Goal: Task Accomplishment & Management: Complete application form

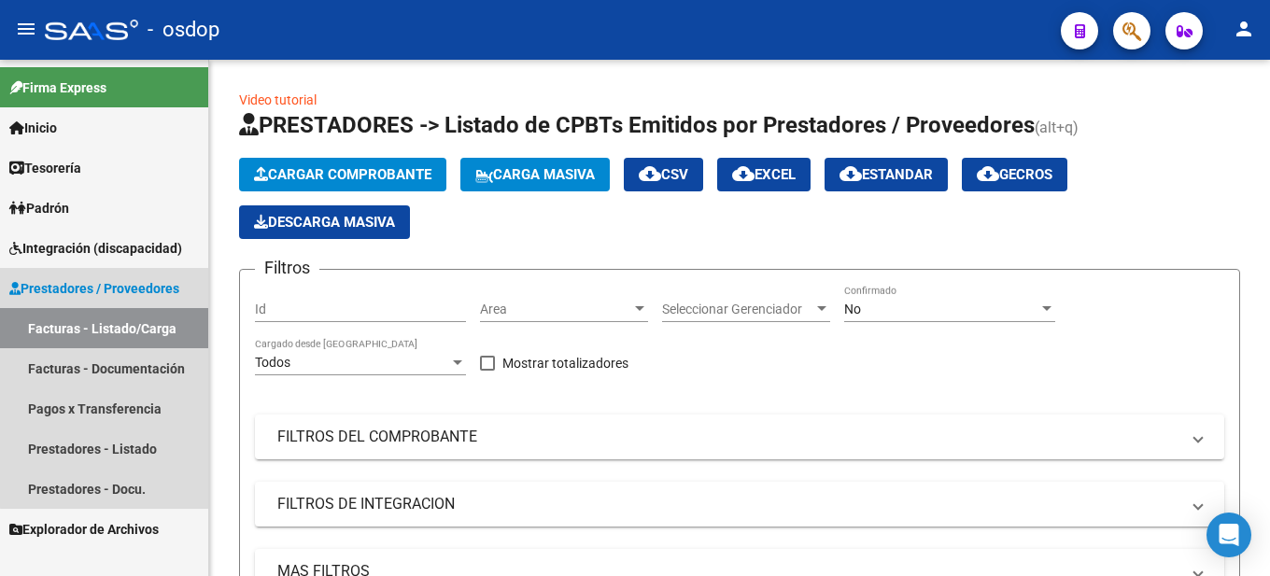
click at [137, 327] on link "Facturas - Listado/Carga" at bounding box center [104, 328] width 208 height 40
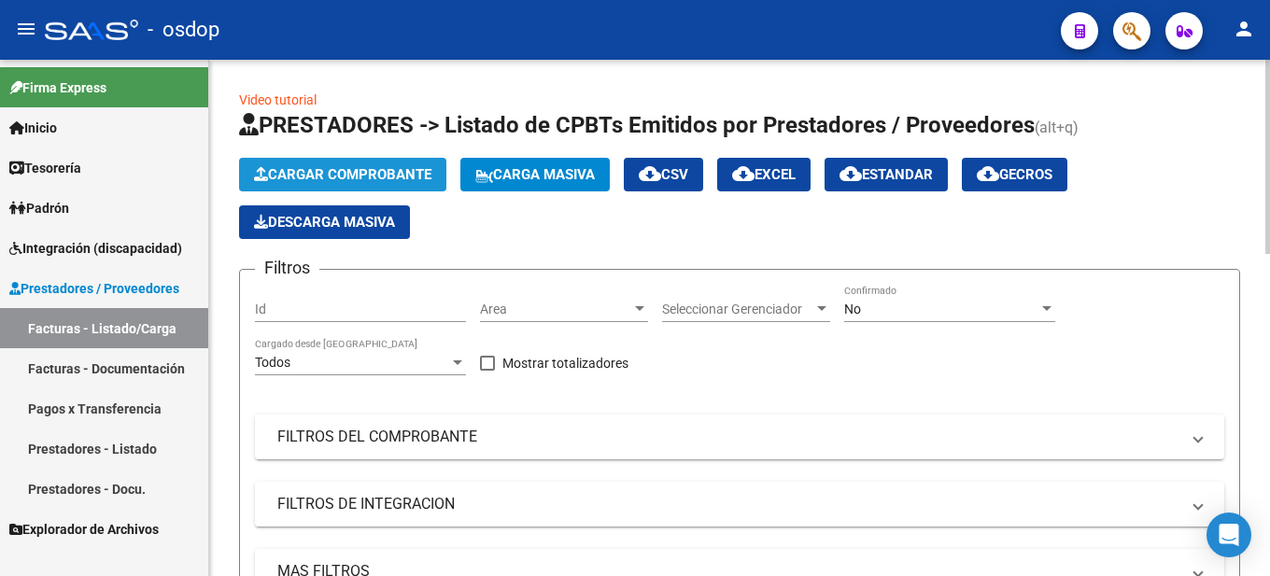
click at [319, 169] on span "Cargar Comprobante" at bounding box center [342, 174] width 177 height 17
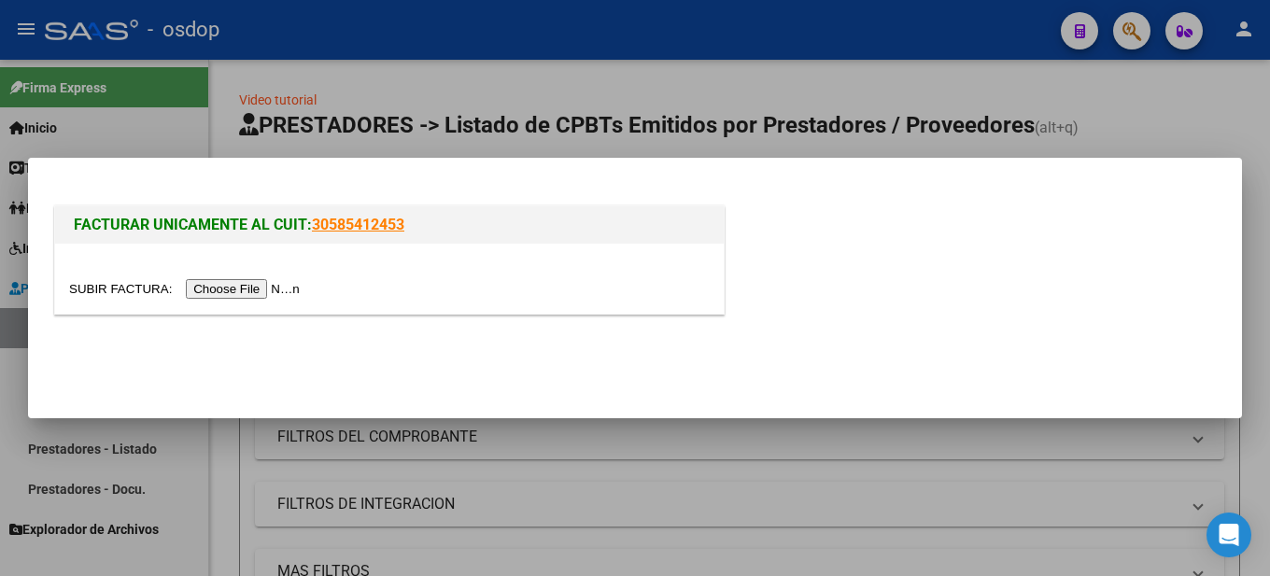
click at [228, 280] on input "file" at bounding box center [187, 289] width 236 height 20
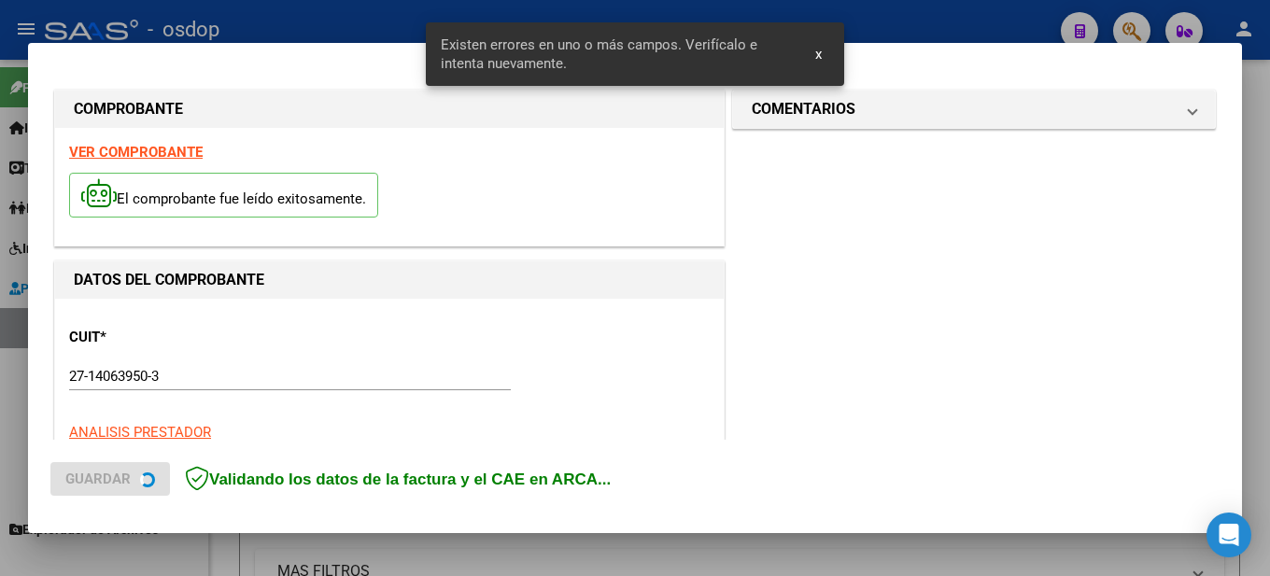
scroll to position [462, 0]
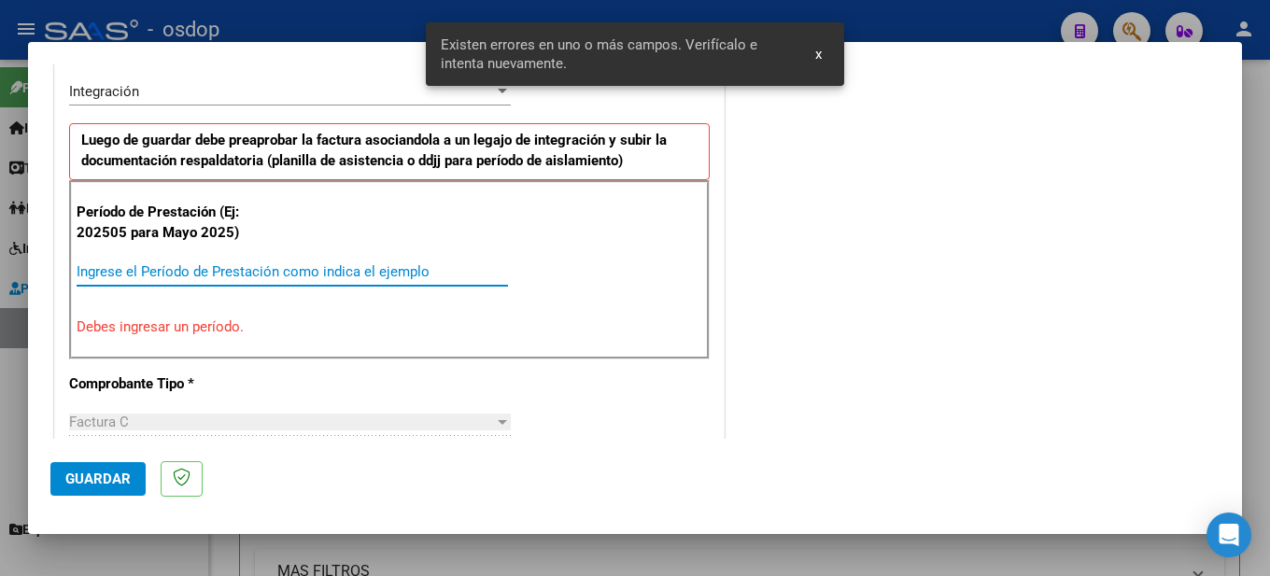
click at [168, 264] on input "Ingrese el Período de Prestación como indica el ejemplo" at bounding box center [293, 271] width 432 height 17
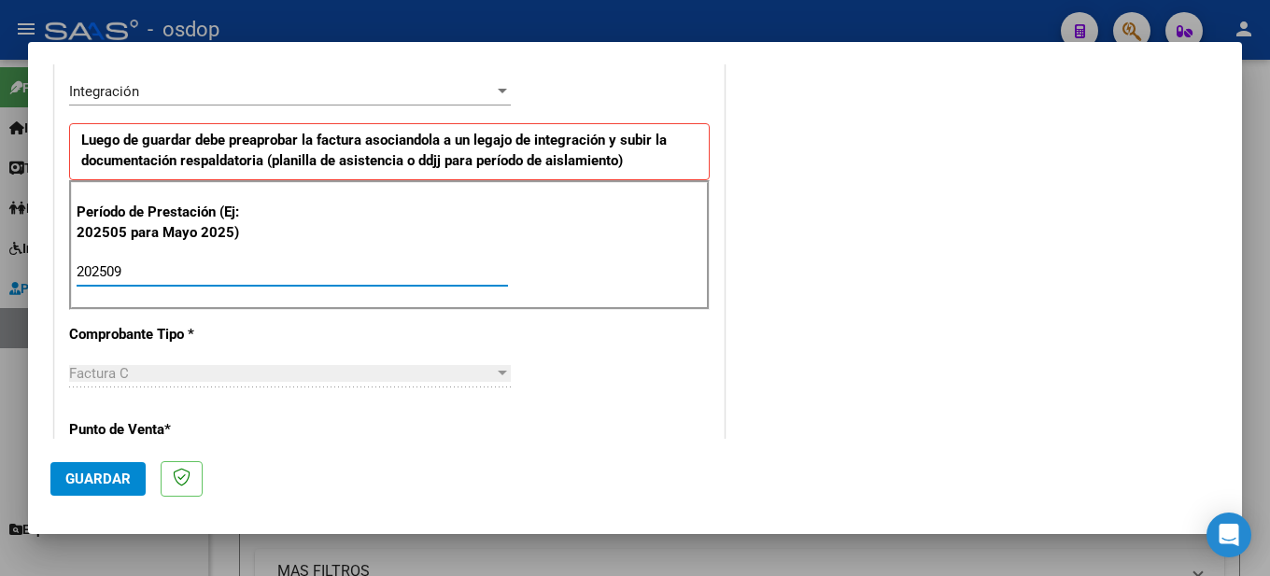
type input "202509"
click at [485, 222] on div "Período de Prestación (Ej: 202505 para Mayo 2025) 202509 Ingrese el Período de …" at bounding box center [389, 245] width 641 height 131
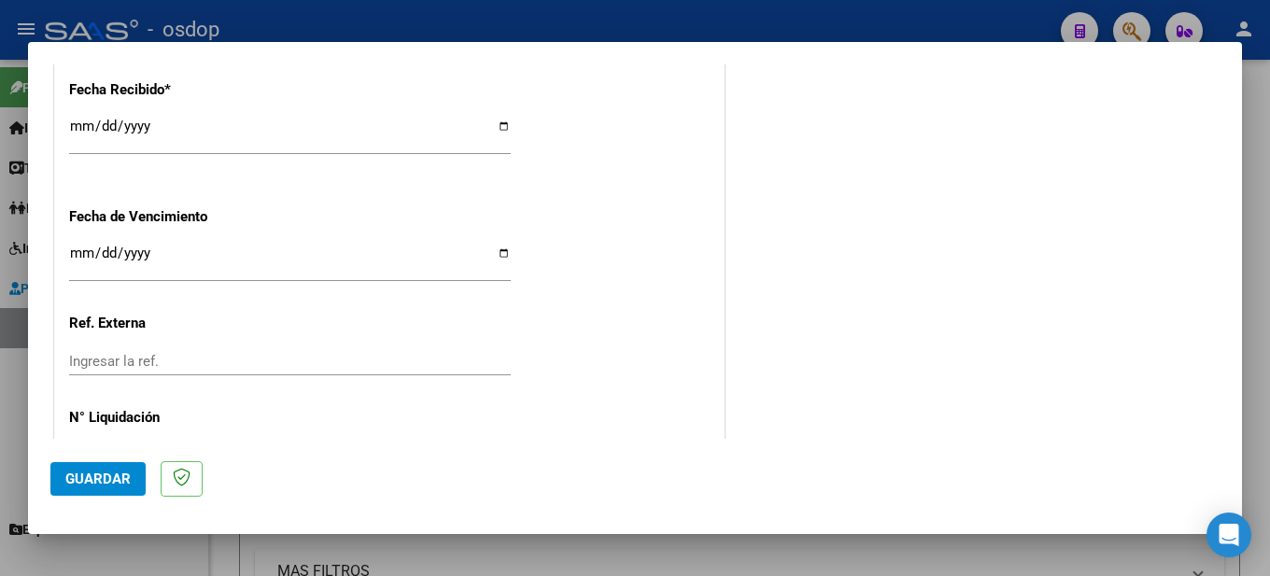
scroll to position [1375, 0]
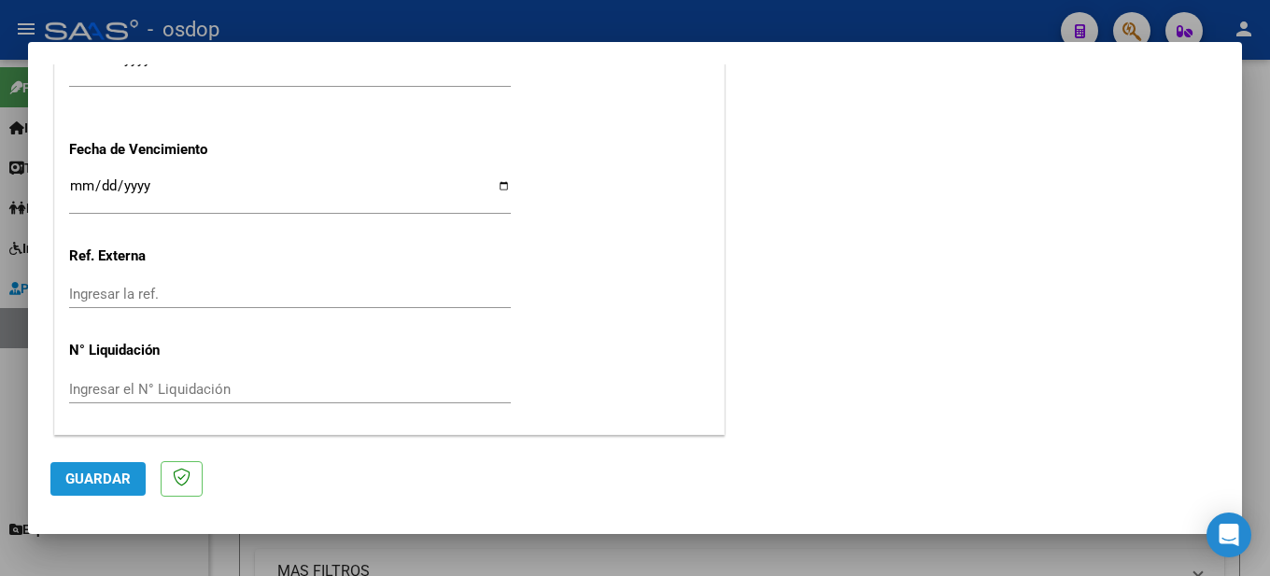
click at [116, 476] on span "Guardar" at bounding box center [97, 479] width 65 height 17
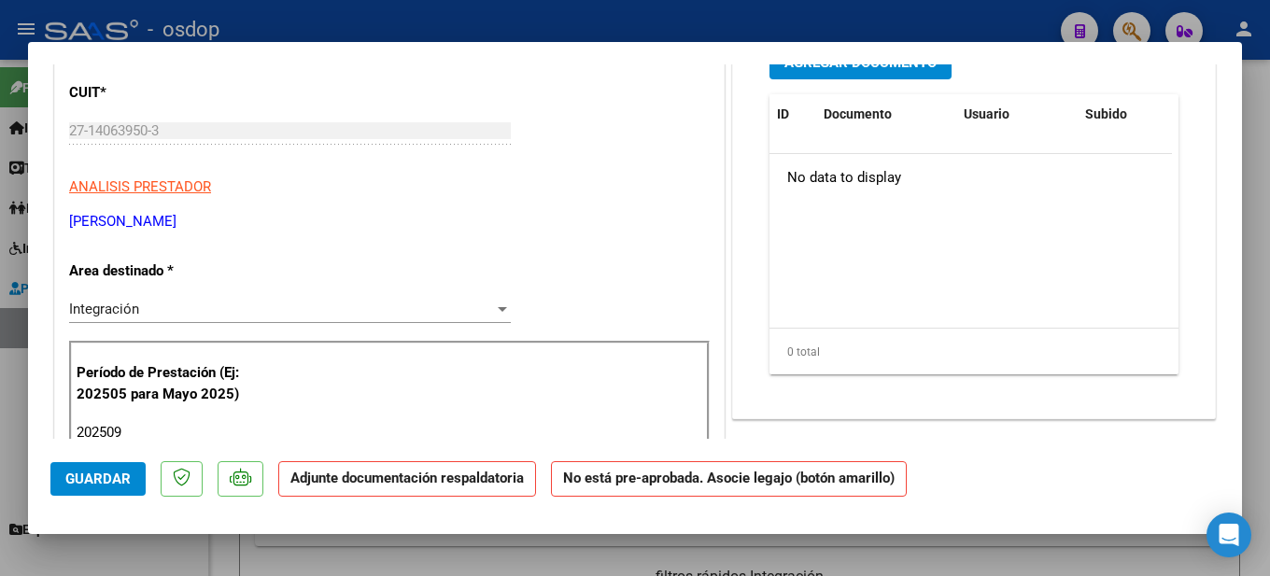
scroll to position [93, 0]
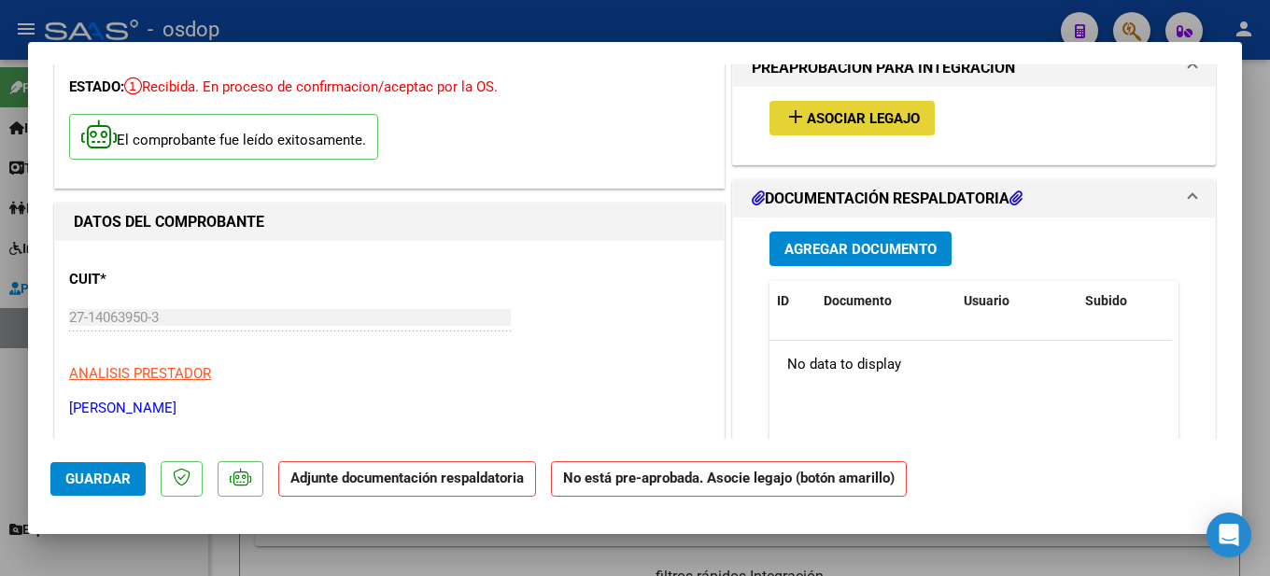
click at [855, 115] on span "Asociar Legajo" at bounding box center [863, 118] width 113 height 17
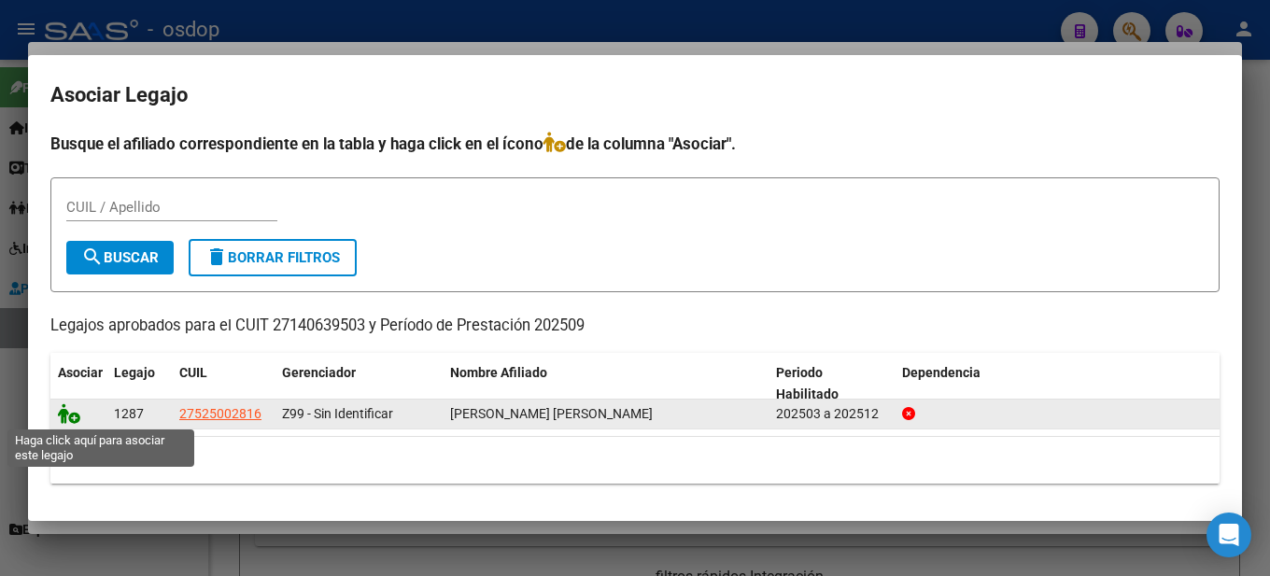
click at [77, 418] on icon at bounding box center [69, 414] width 22 height 21
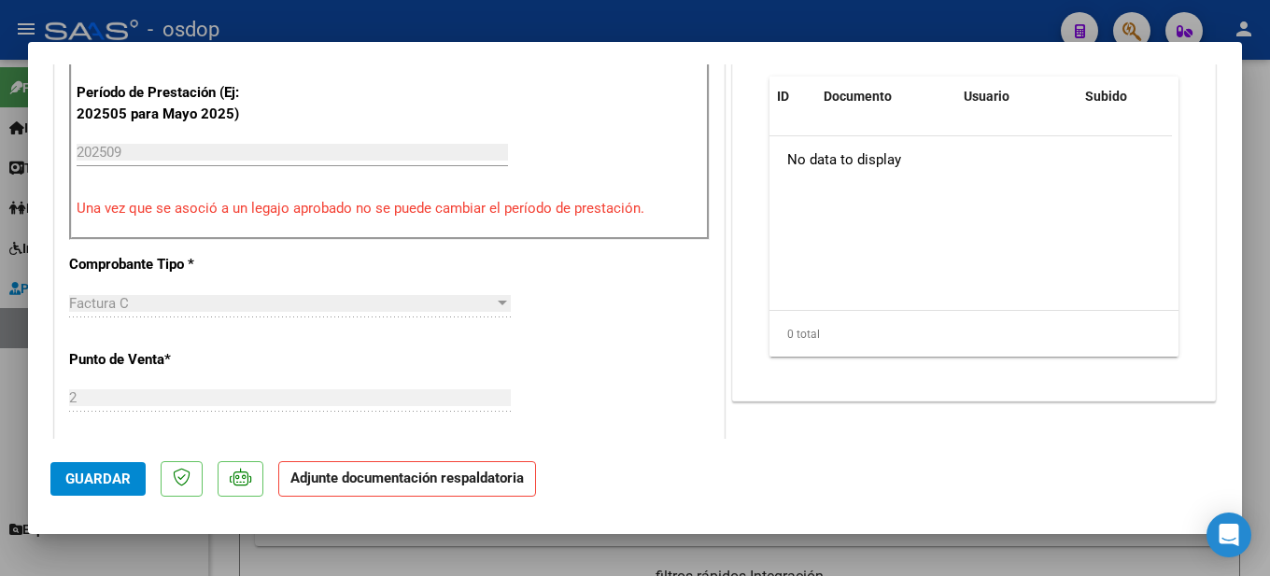
scroll to position [374, 0]
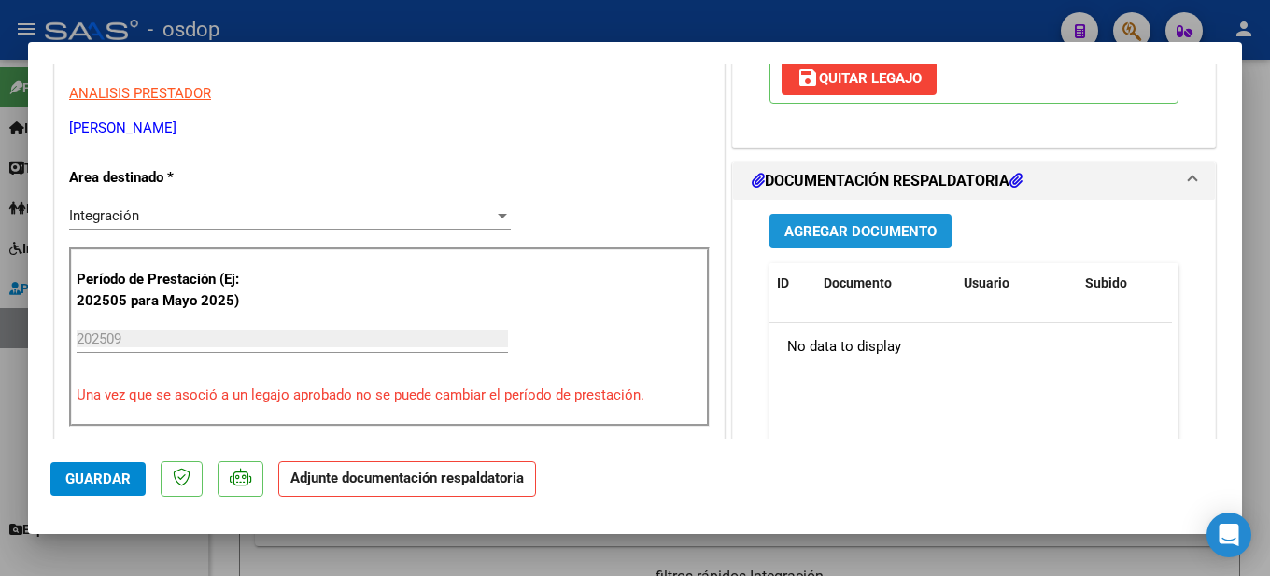
click at [883, 221] on button "Agregar Documento" at bounding box center [861, 231] width 182 height 35
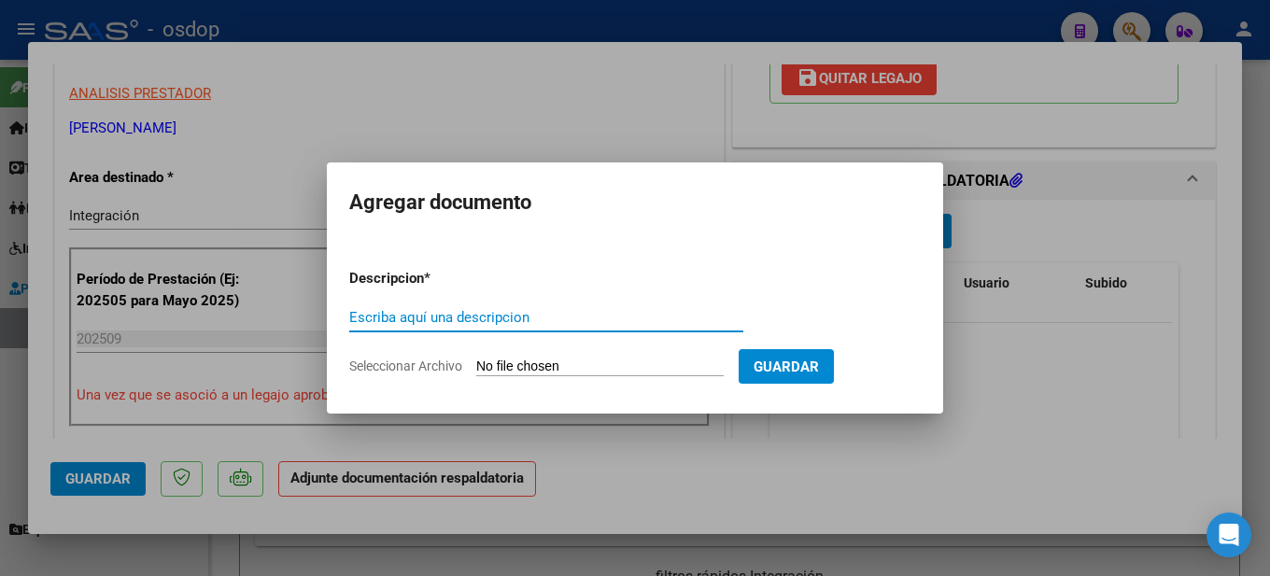
drag, startPoint x: 440, startPoint y: 314, endPoint x: 445, endPoint y: 305, distance: 10.4
click at [440, 312] on input "Escriba aquí una descripcion" at bounding box center [546, 317] width 394 height 17
type input "P"
type input "Planilla de asistencia septiembre maestra de apoyo"
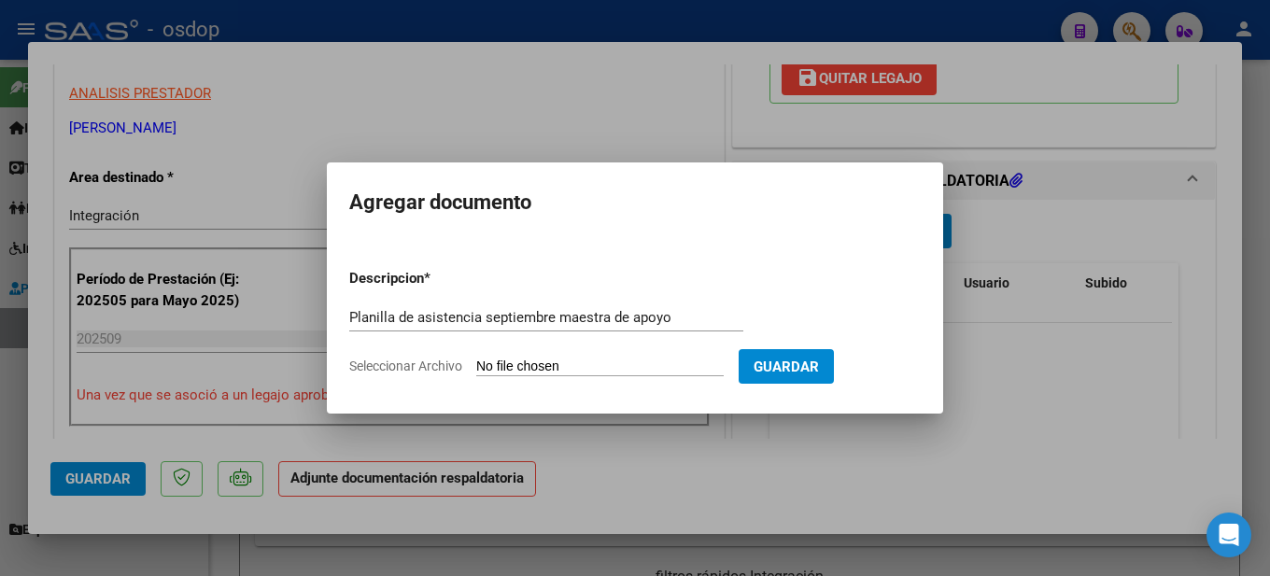
click at [596, 368] on input "Seleccionar Archivo" at bounding box center [600, 368] width 248 height 18
type input "C:\fakepath\Planilla de asistencia [PERSON_NAME] MA SEPTIEMBRE09102025.pdf"
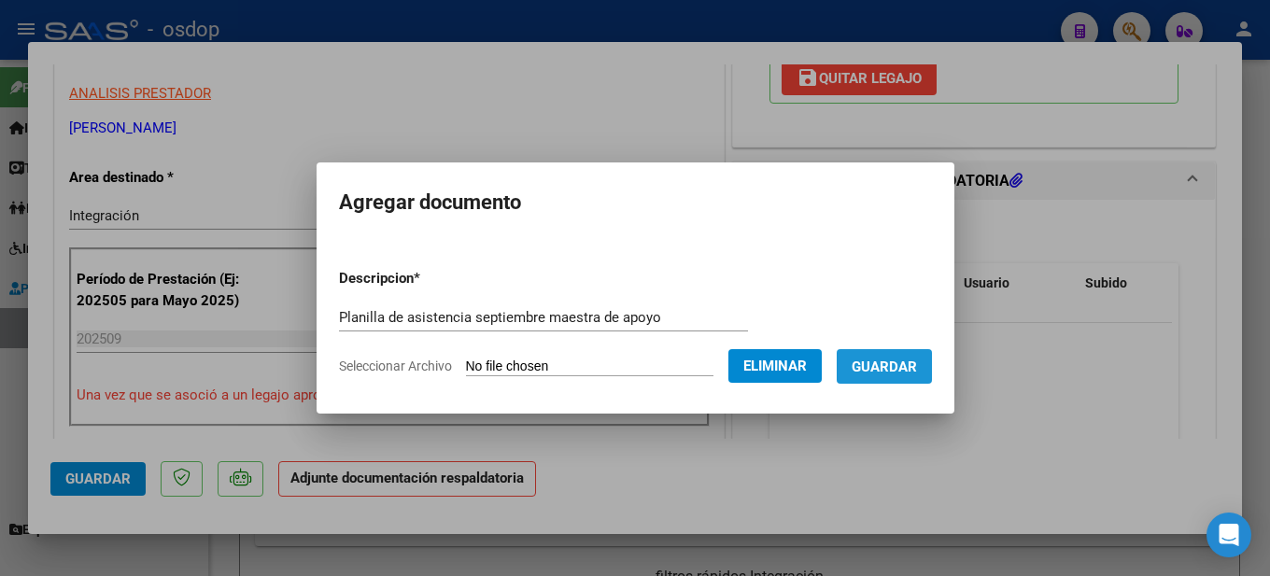
click at [912, 366] on span "Guardar" at bounding box center [884, 367] width 65 height 17
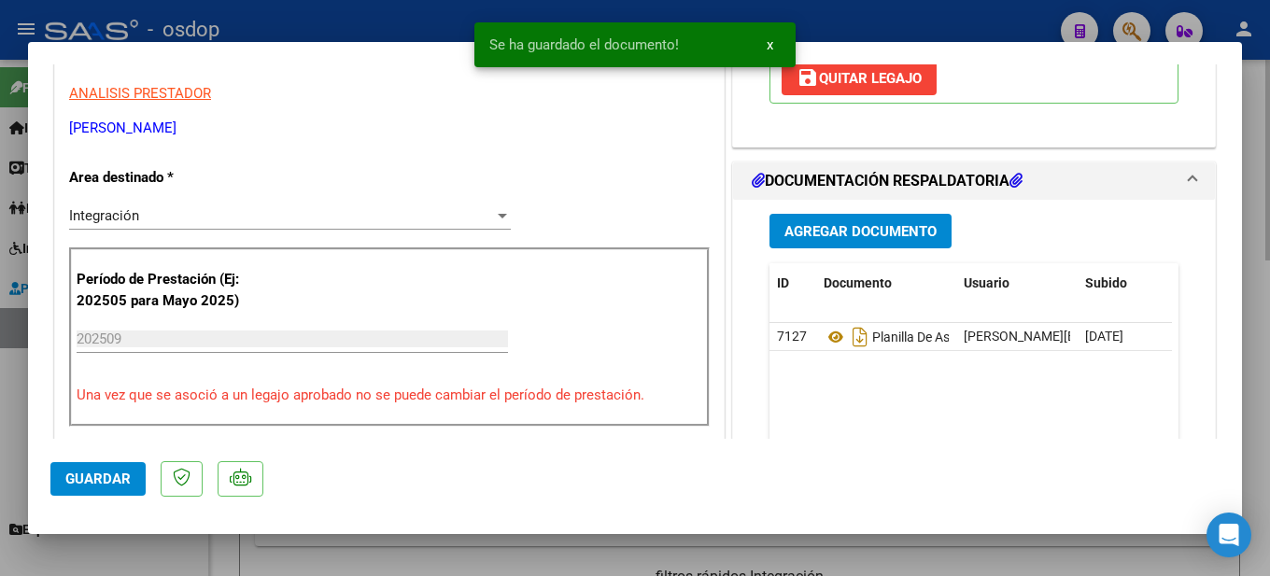
click at [1260, 192] on div at bounding box center [635, 288] width 1270 height 576
type input "$ 0,00"
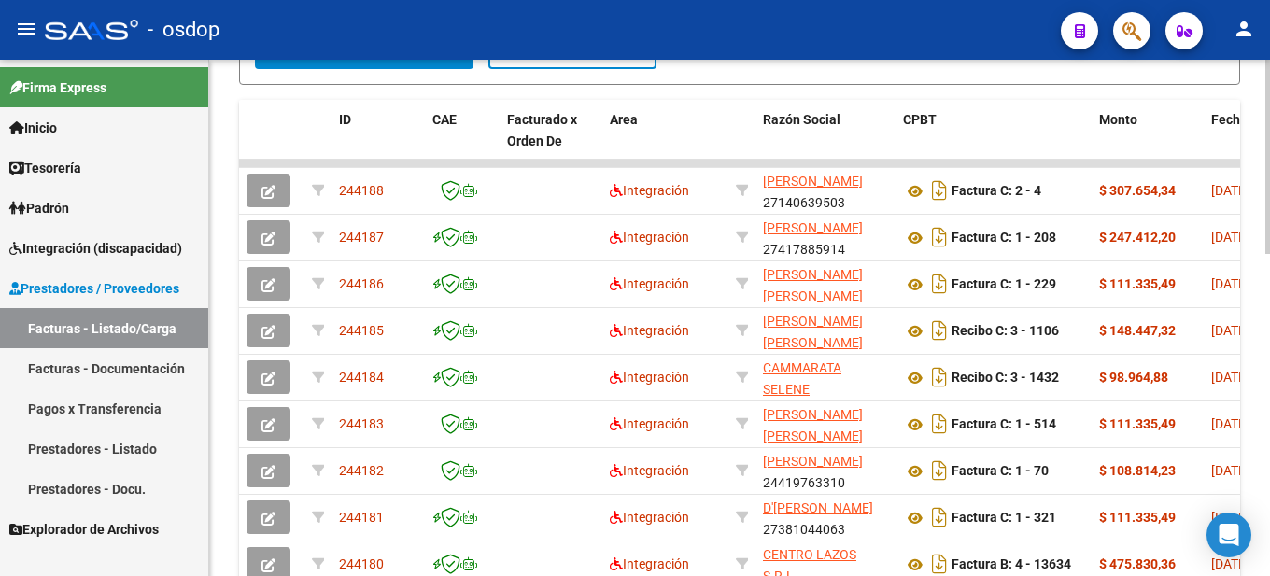
scroll to position [0, 0]
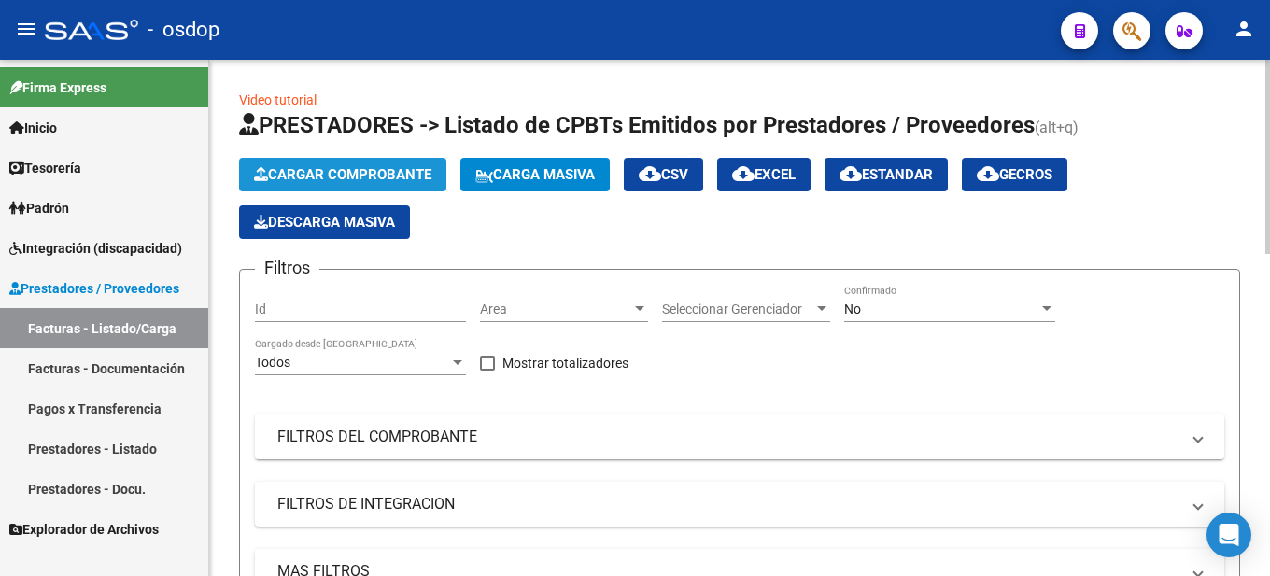
click at [374, 163] on button "Cargar Comprobante" at bounding box center [342, 175] width 207 height 34
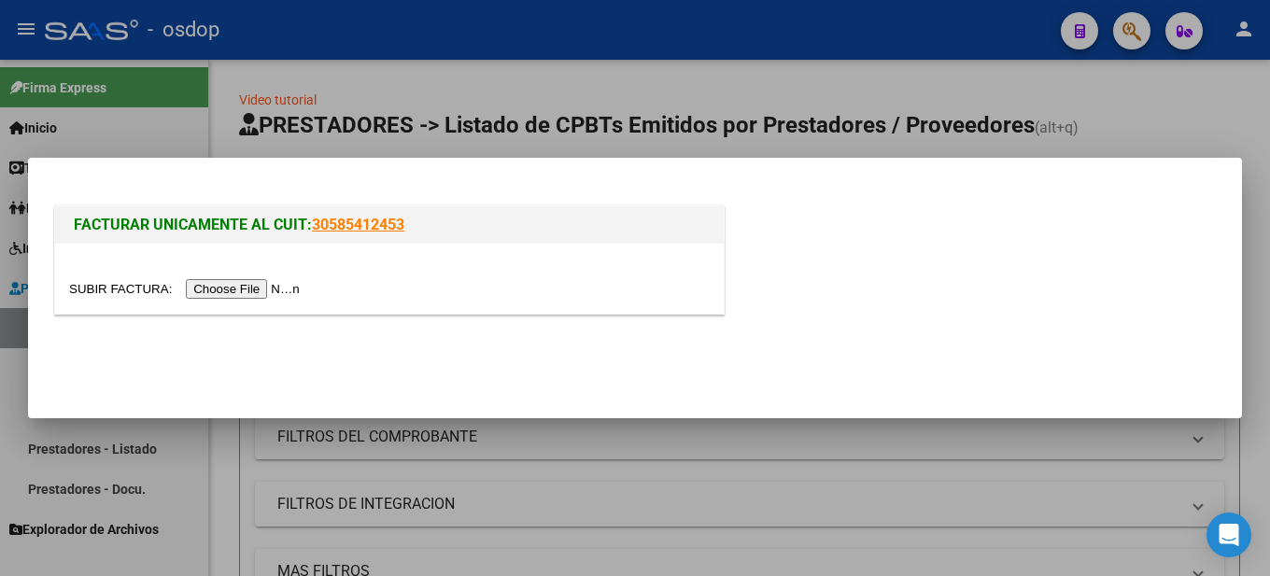
click at [216, 289] on input "file" at bounding box center [187, 289] width 236 height 20
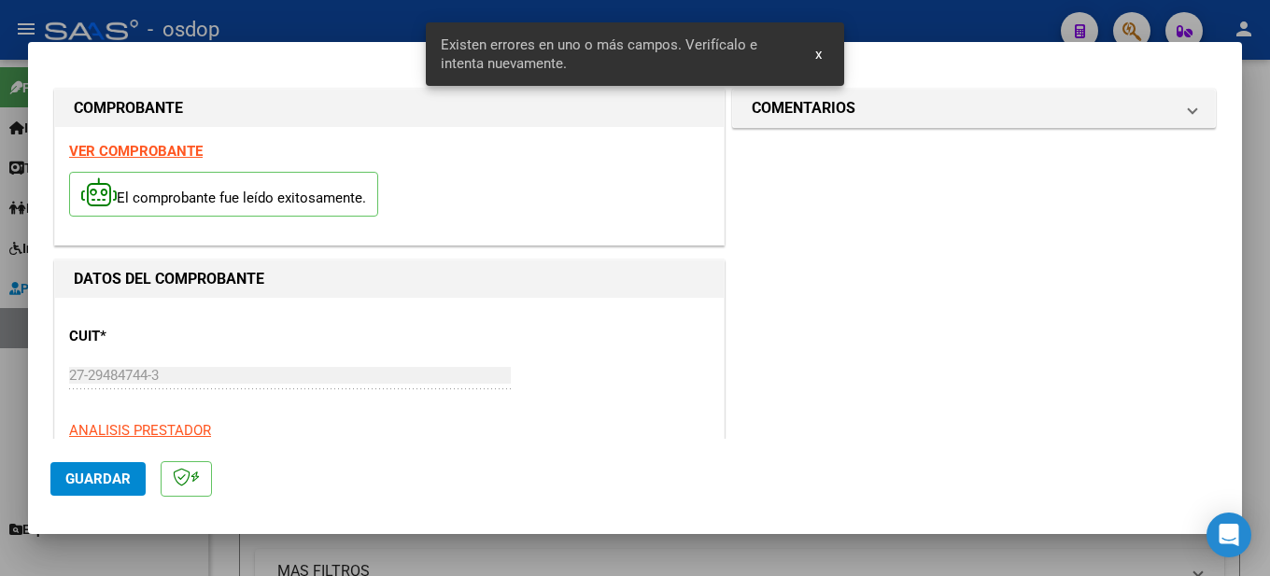
scroll to position [463, 0]
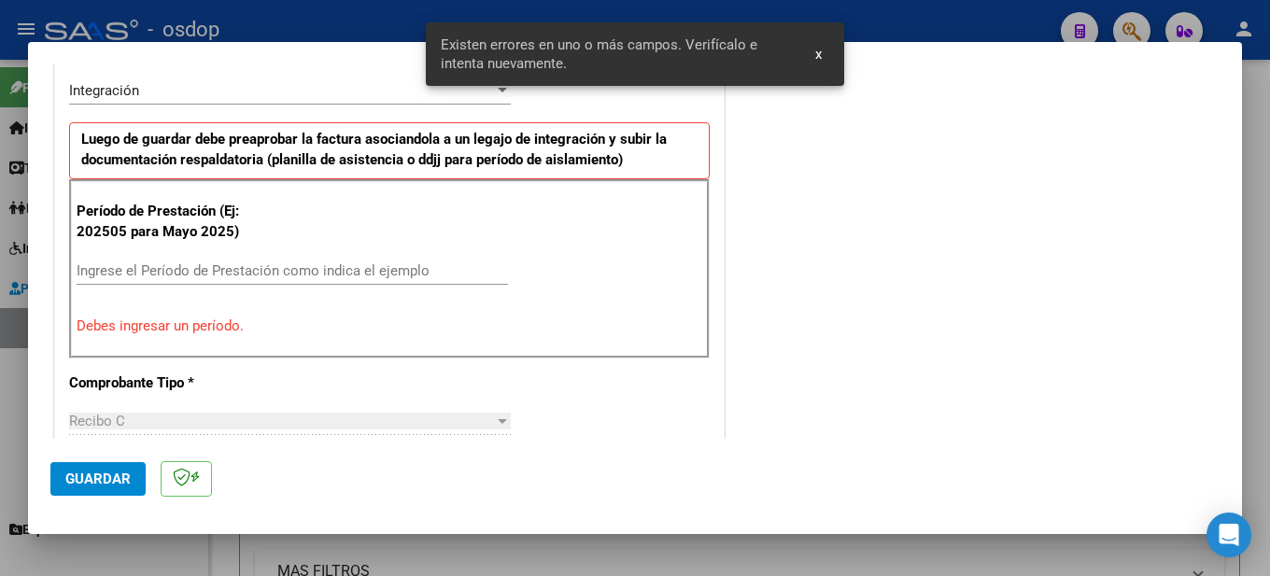
click at [818, 50] on span "x" at bounding box center [819, 54] width 7 height 17
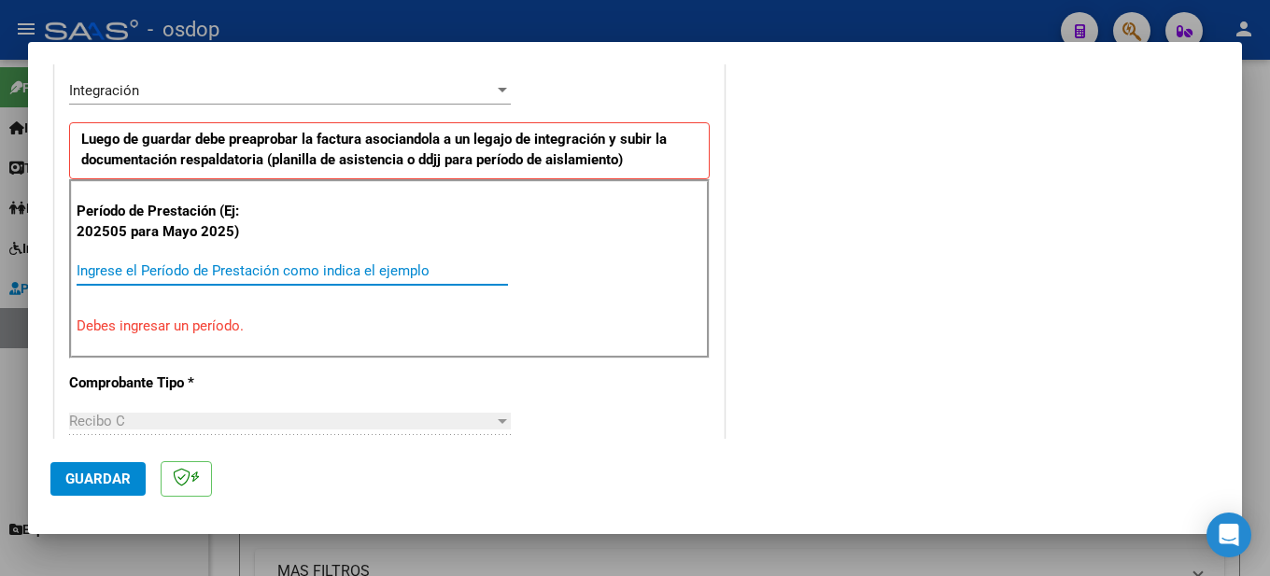
click at [196, 268] on input "Ingrese el Período de Prestación como indica el ejemplo" at bounding box center [293, 271] width 432 height 17
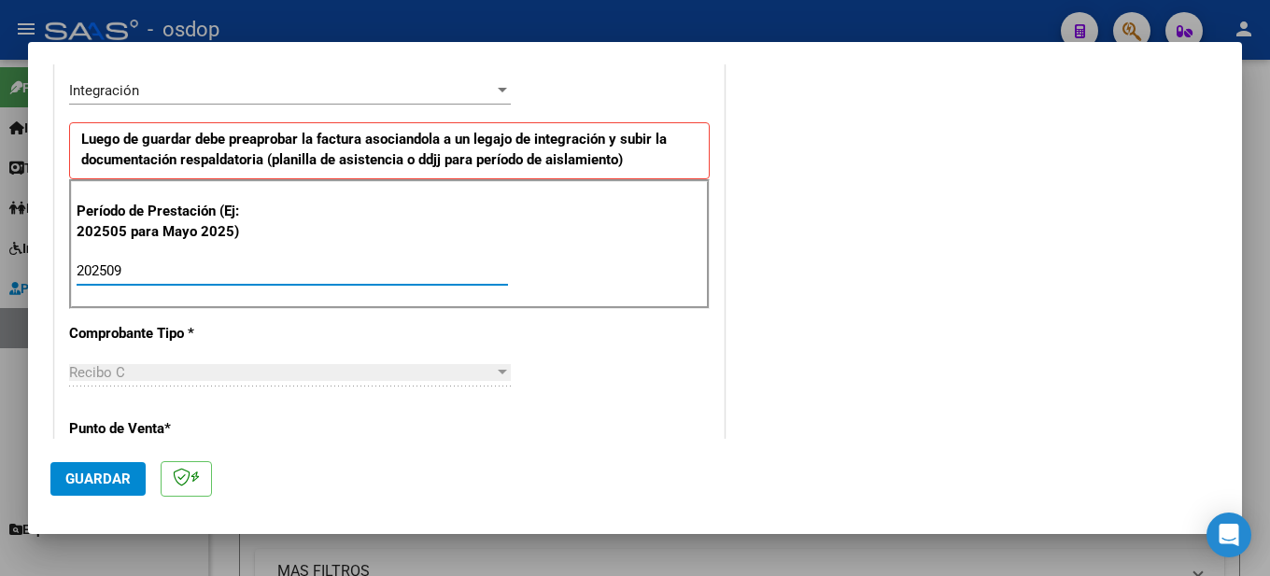
type input "202509"
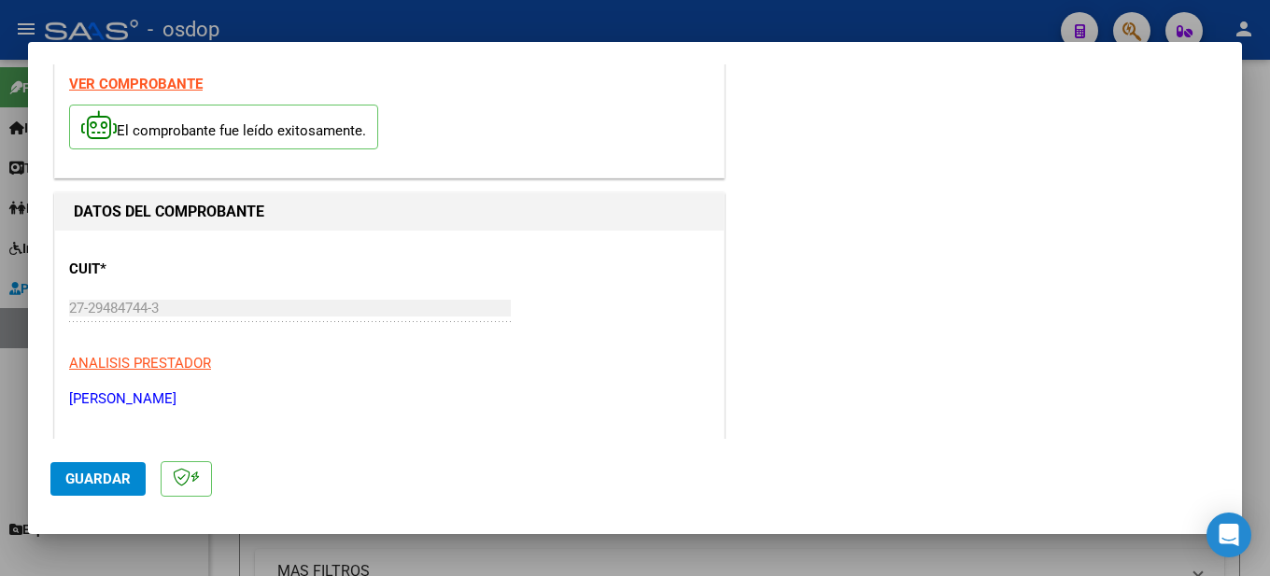
scroll to position [0, 0]
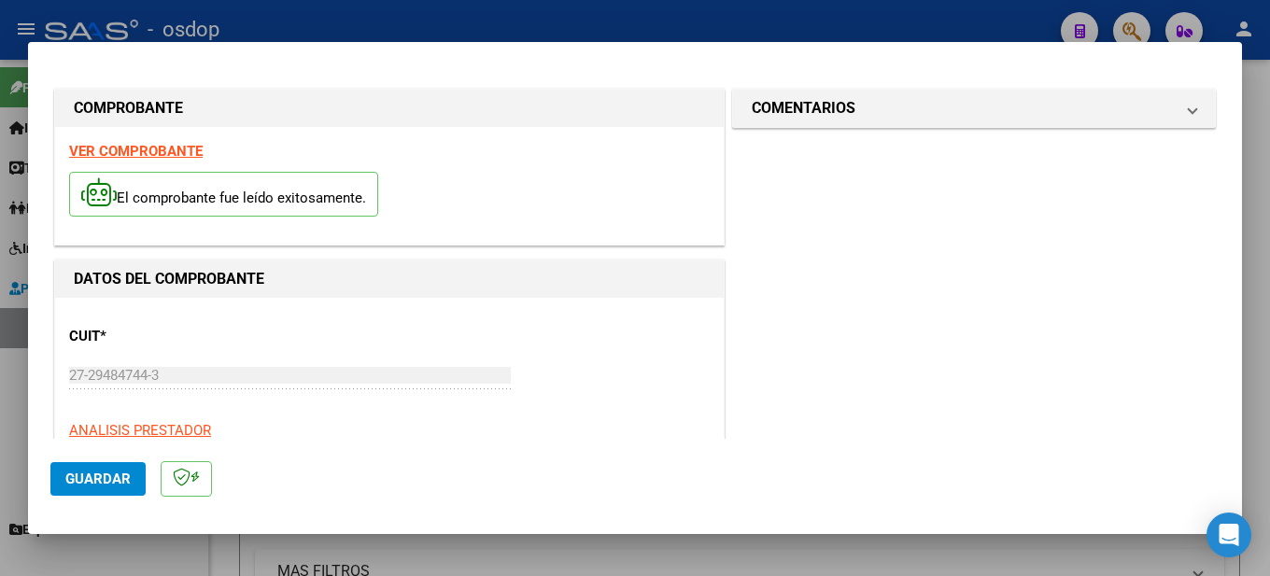
click at [161, 144] on strong "VER COMPROBANTE" at bounding box center [136, 151] width 134 height 17
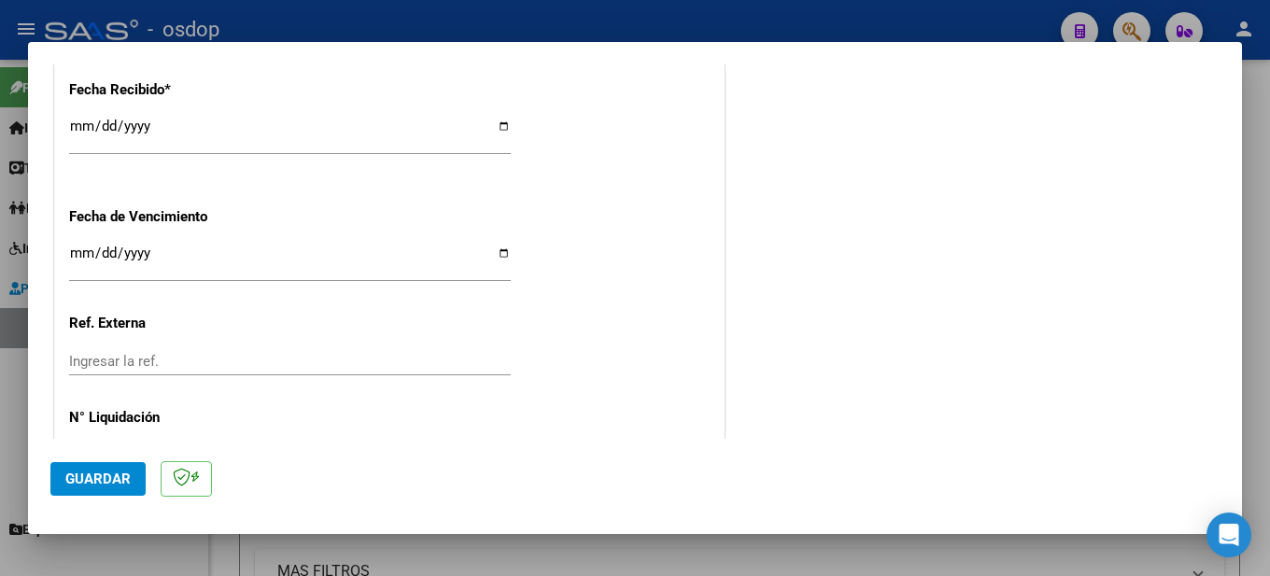
scroll to position [1375, 0]
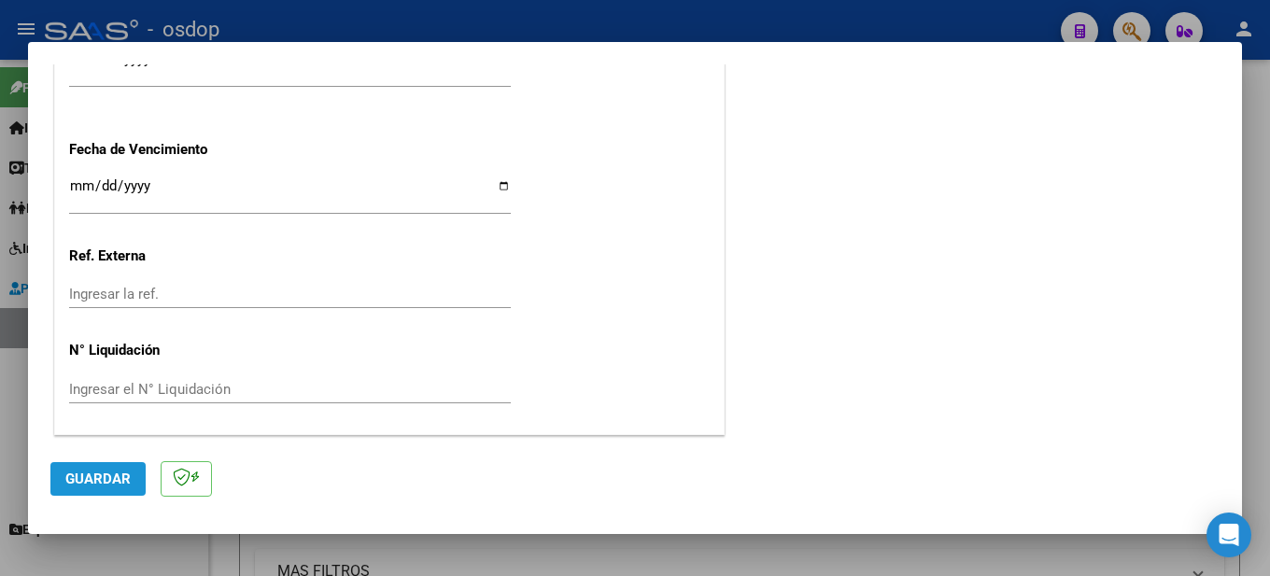
click at [102, 482] on span "Guardar" at bounding box center [97, 479] width 65 height 17
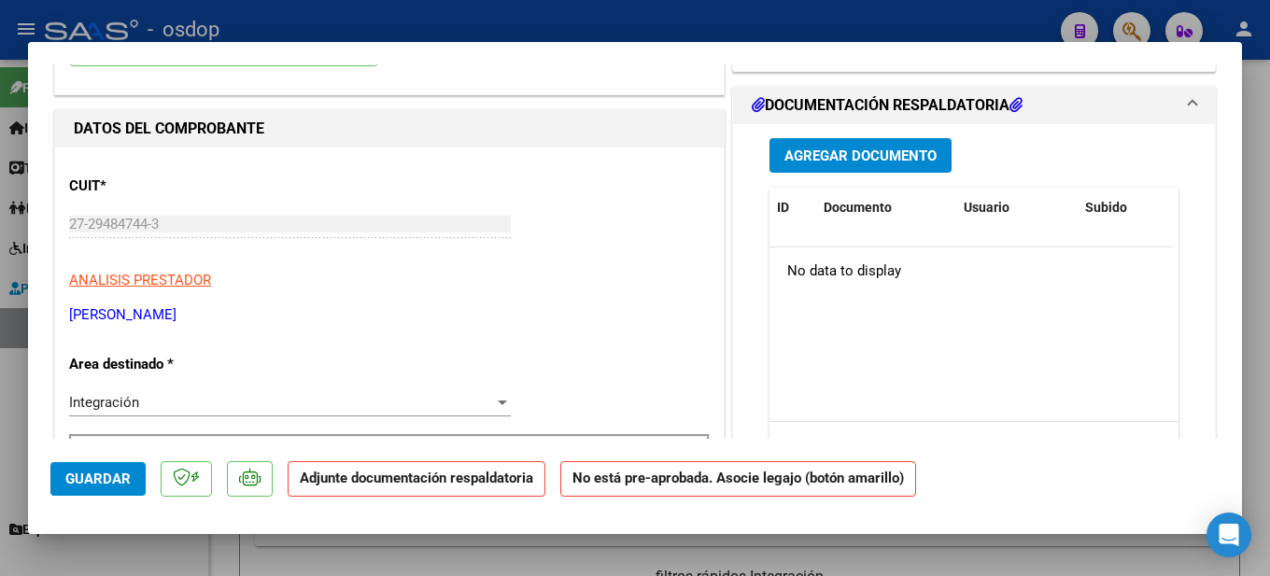
scroll to position [0, 0]
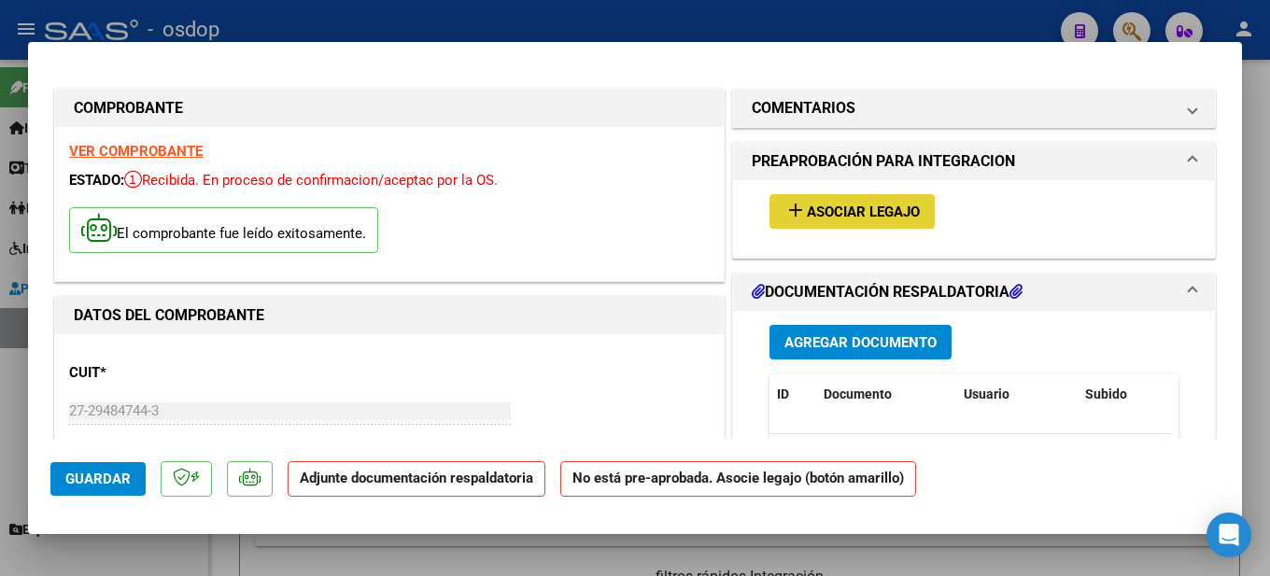
click at [796, 212] on mat-icon "add" at bounding box center [796, 210] width 22 height 22
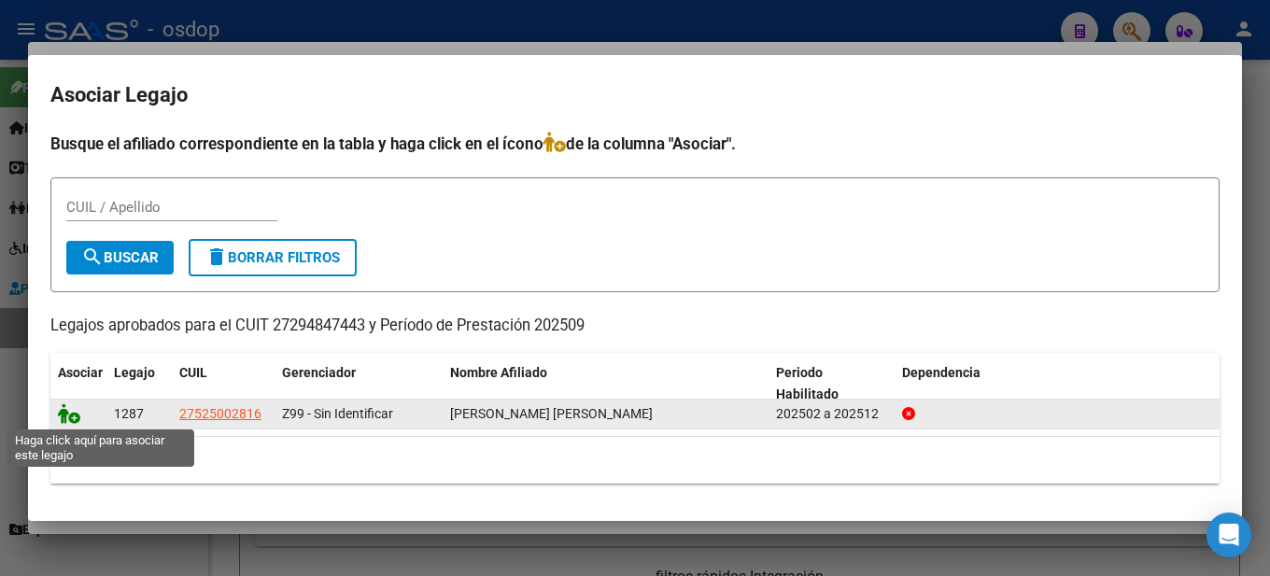
click at [74, 416] on icon at bounding box center [69, 414] width 22 height 21
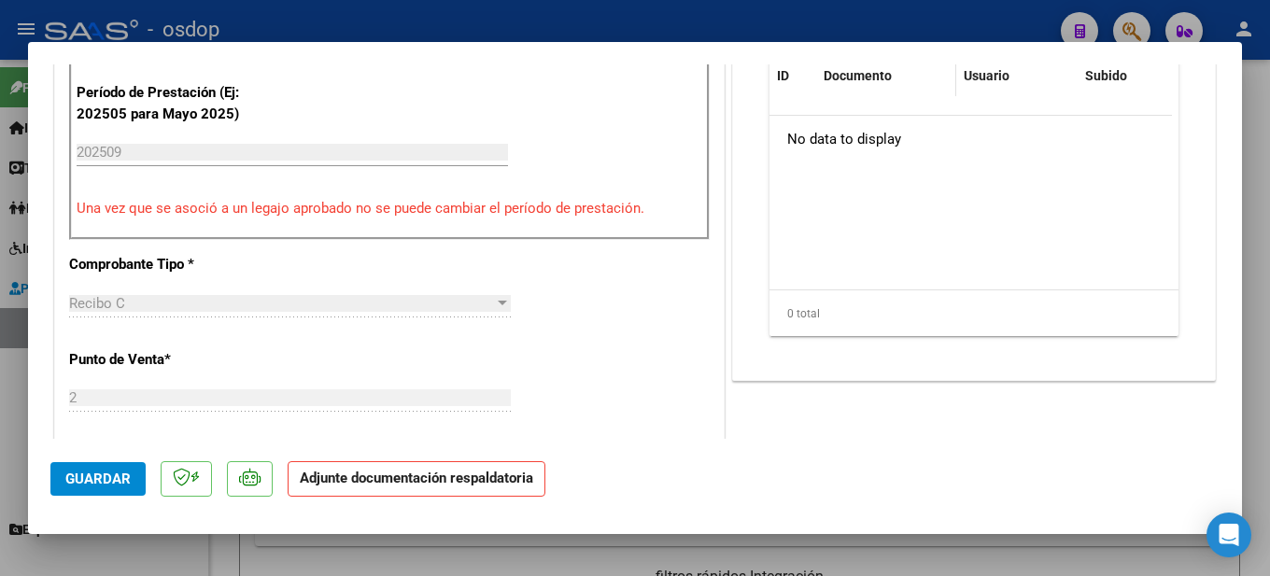
scroll to position [374, 0]
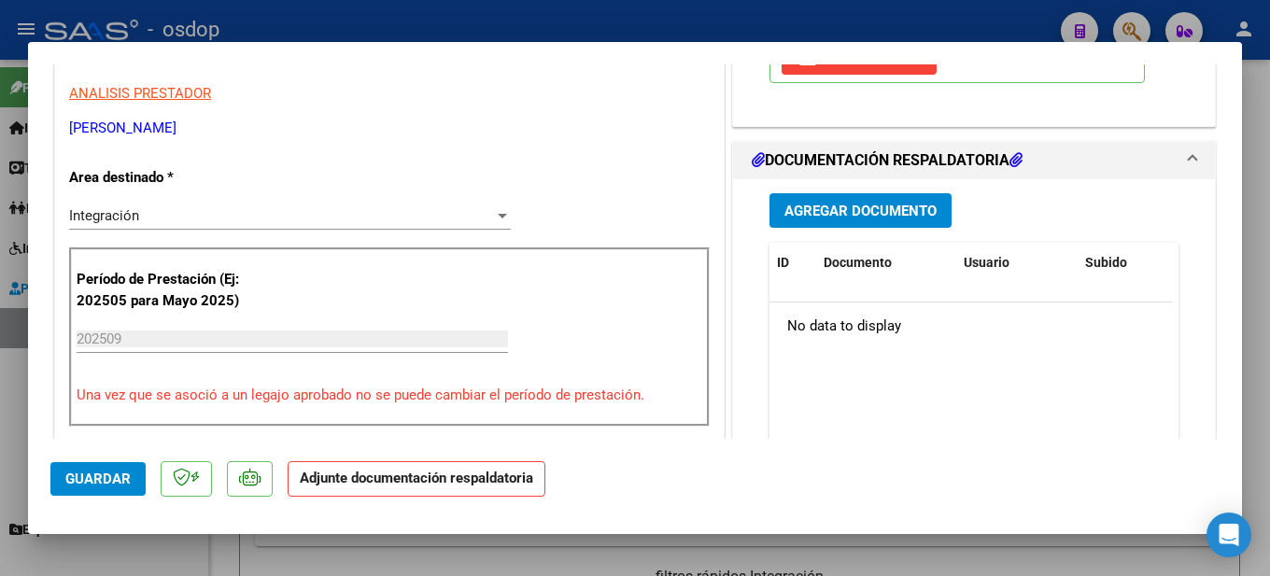
click at [847, 206] on span "Agregar Documento" at bounding box center [861, 211] width 152 height 17
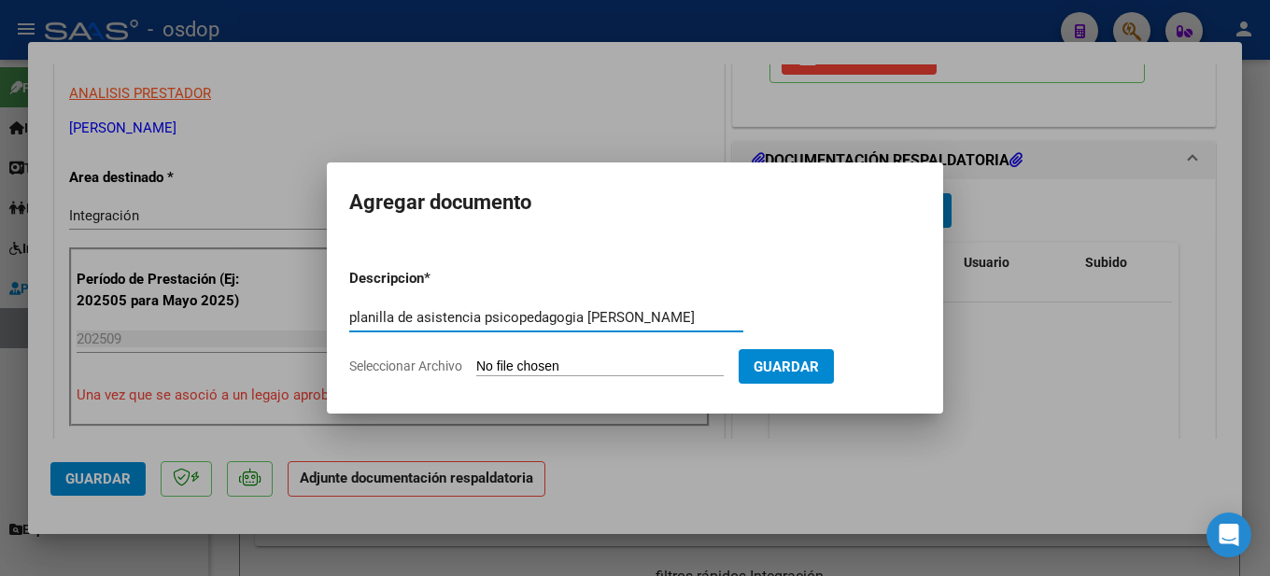
type input "planilla de asistencia psicopedagogia [PERSON_NAME]"
click at [618, 361] on input "Seleccionar Archivo" at bounding box center [600, 368] width 248 height 18
type input "C:\fakepath\planilla asistencia [PERSON_NAME] septiembre Psicopedagogia.pdf"
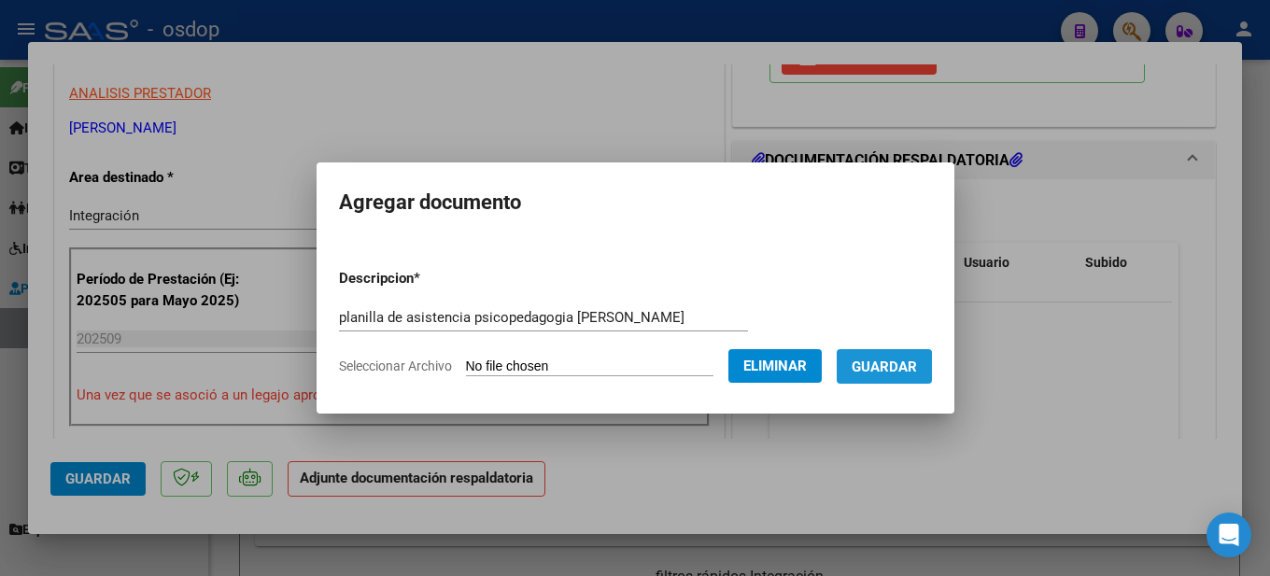
click at [891, 373] on span "Guardar" at bounding box center [884, 367] width 65 height 17
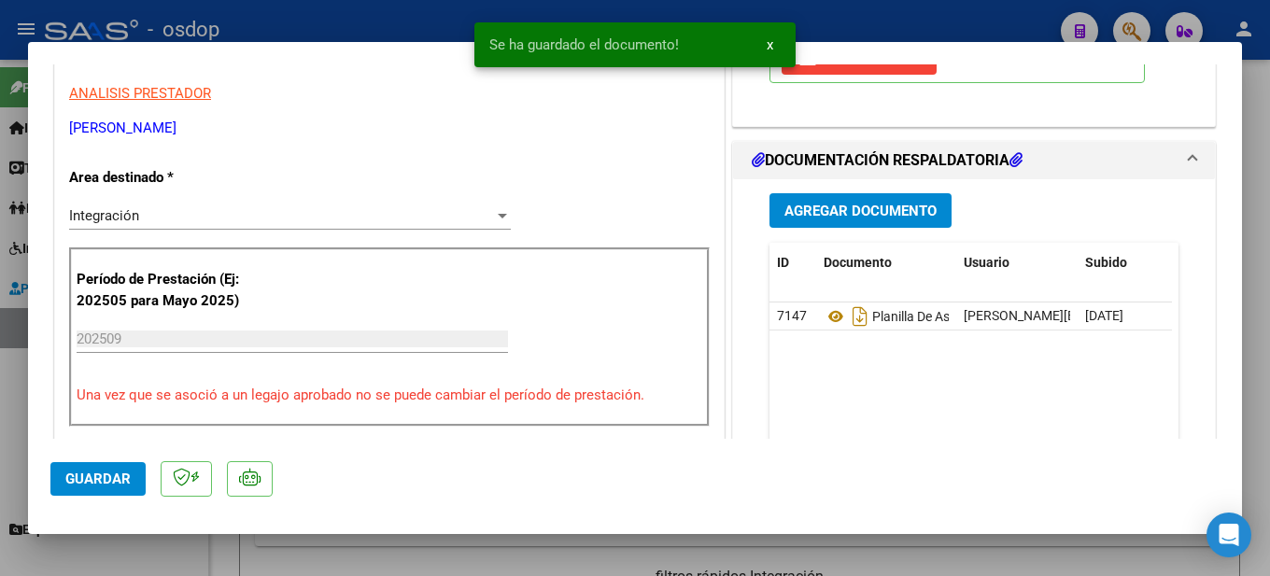
click at [1270, 181] on div at bounding box center [635, 288] width 1270 height 576
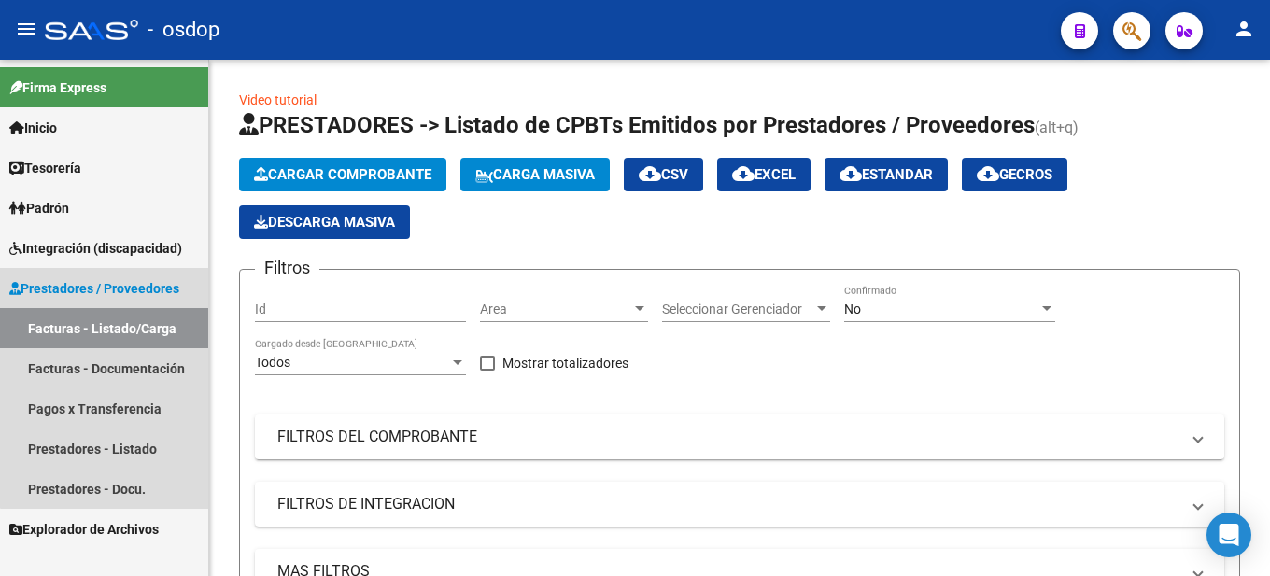
click at [121, 289] on span "Prestadores / Proveedores" at bounding box center [94, 288] width 170 height 21
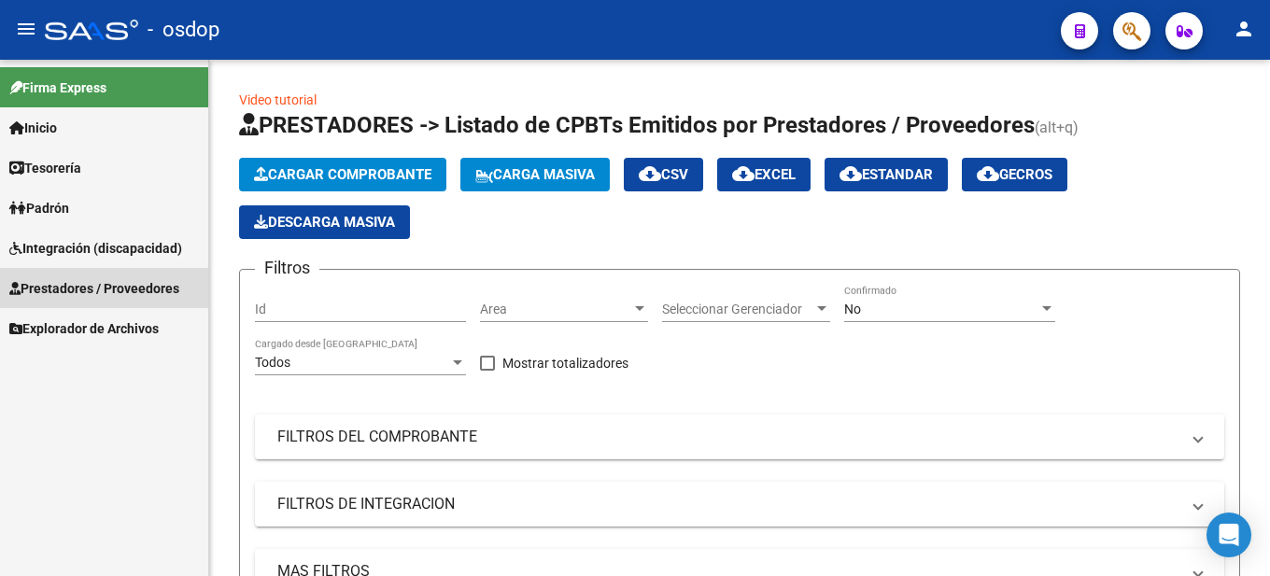
click at [121, 289] on span "Prestadores / Proveedores" at bounding box center [94, 288] width 170 height 21
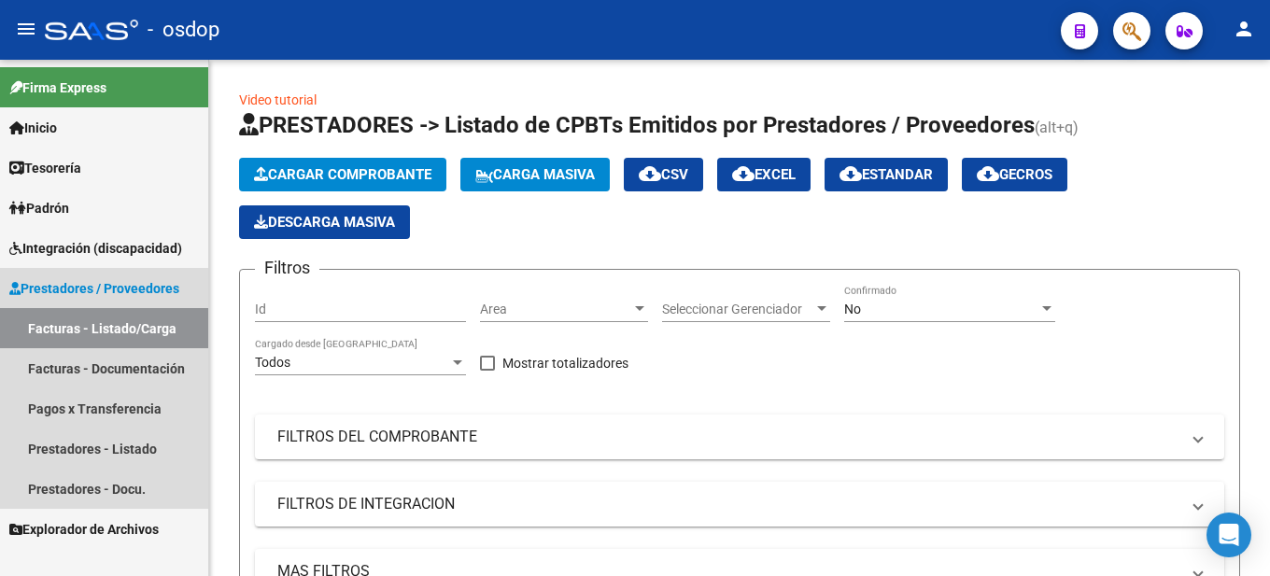
click at [125, 338] on link "Facturas - Listado/Carga" at bounding box center [104, 328] width 208 height 40
click at [103, 335] on link "Facturas - Listado/Carga" at bounding box center [104, 328] width 208 height 40
click at [99, 332] on link "Facturas - Listado/Carga" at bounding box center [104, 328] width 208 height 40
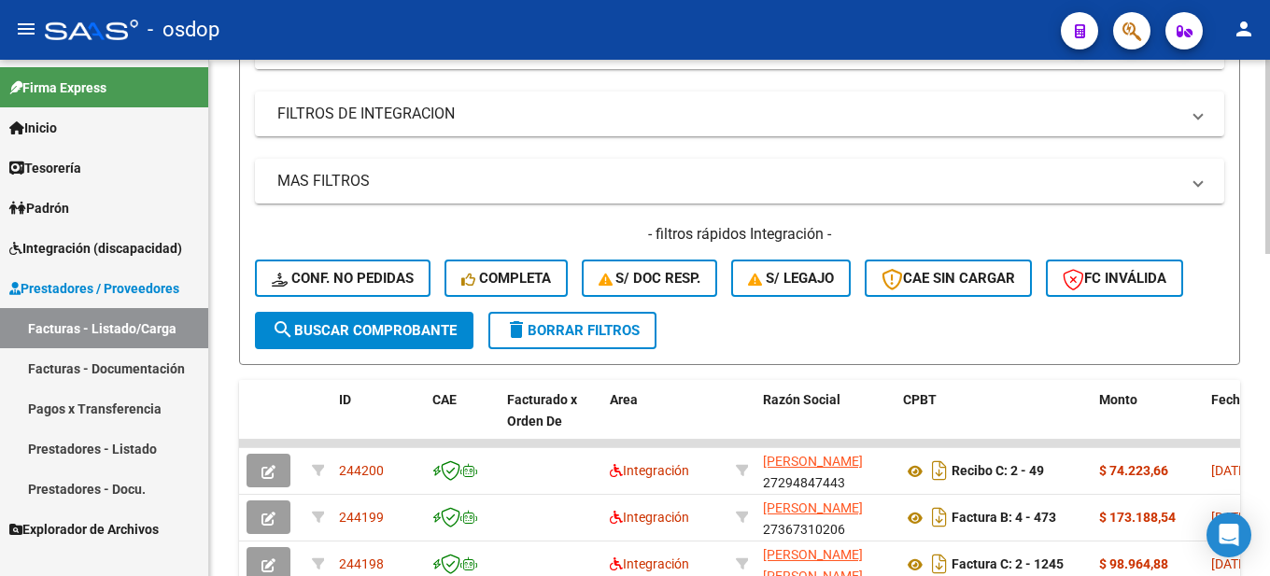
scroll to position [0, 0]
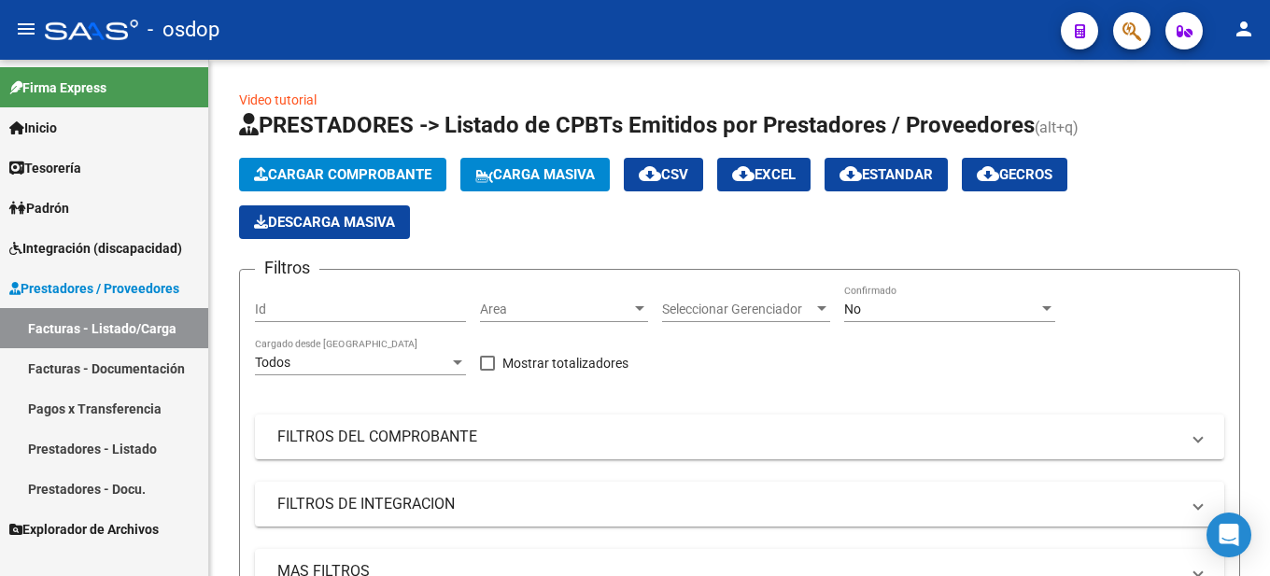
click at [153, 288] on span "Prestadores / Proveedores" at bounding box center [94, 288] width 170 height 21
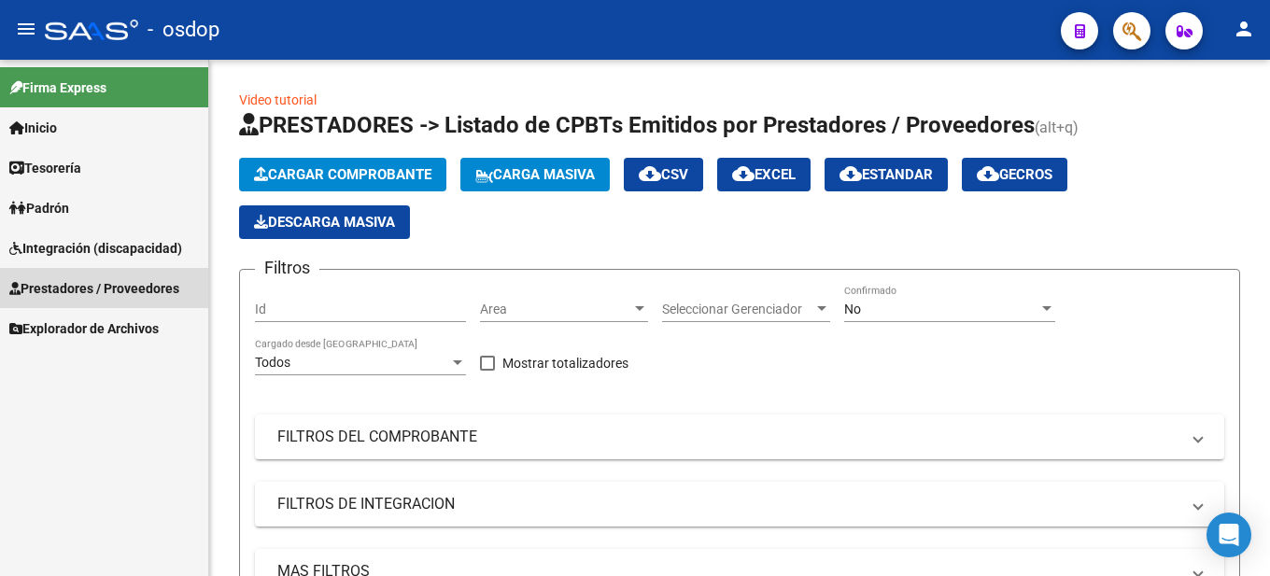
click at [149, 291] on span "Prestadores / Proveedores" at bounding box center [94, 288] width 170 height 21
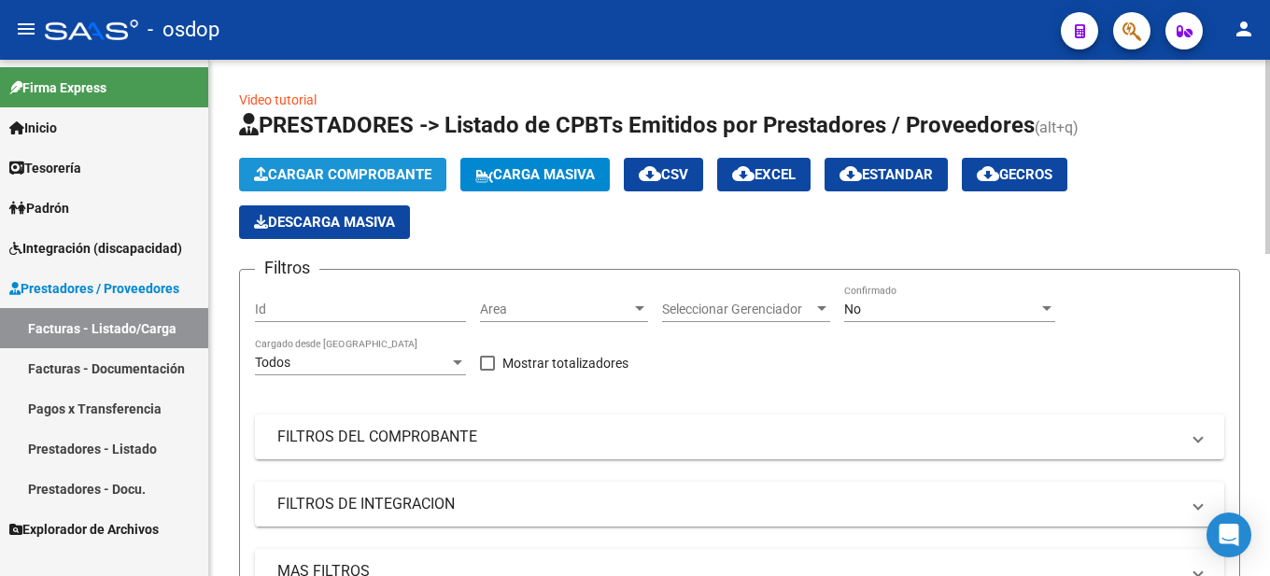
click at [291, 160] on button "Cargar Comprobante" at bounding box center [342, 175] width 207 height 34
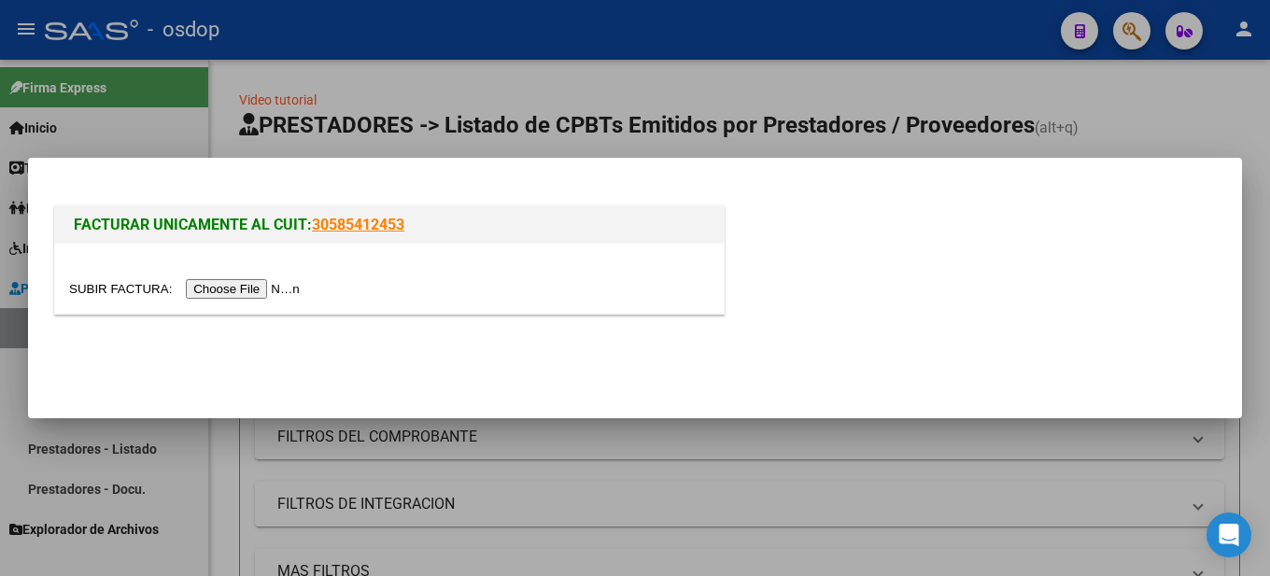
click at [258, 285] on input "file" at bounding box center [187, 289] width 236 height 20
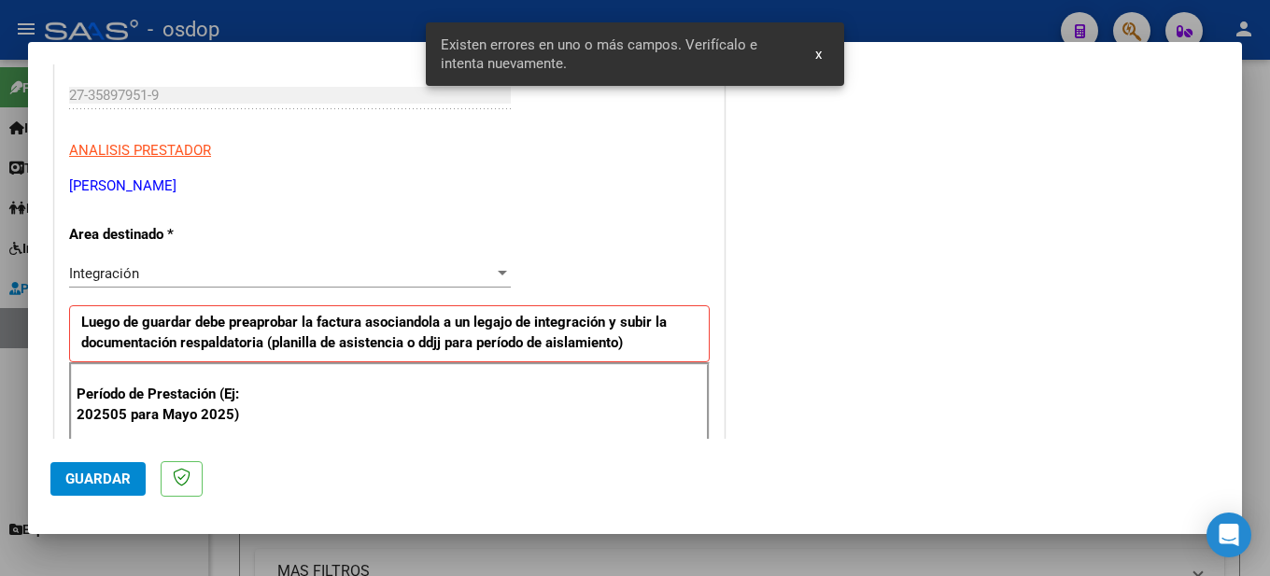
scroll to position [561, 0]
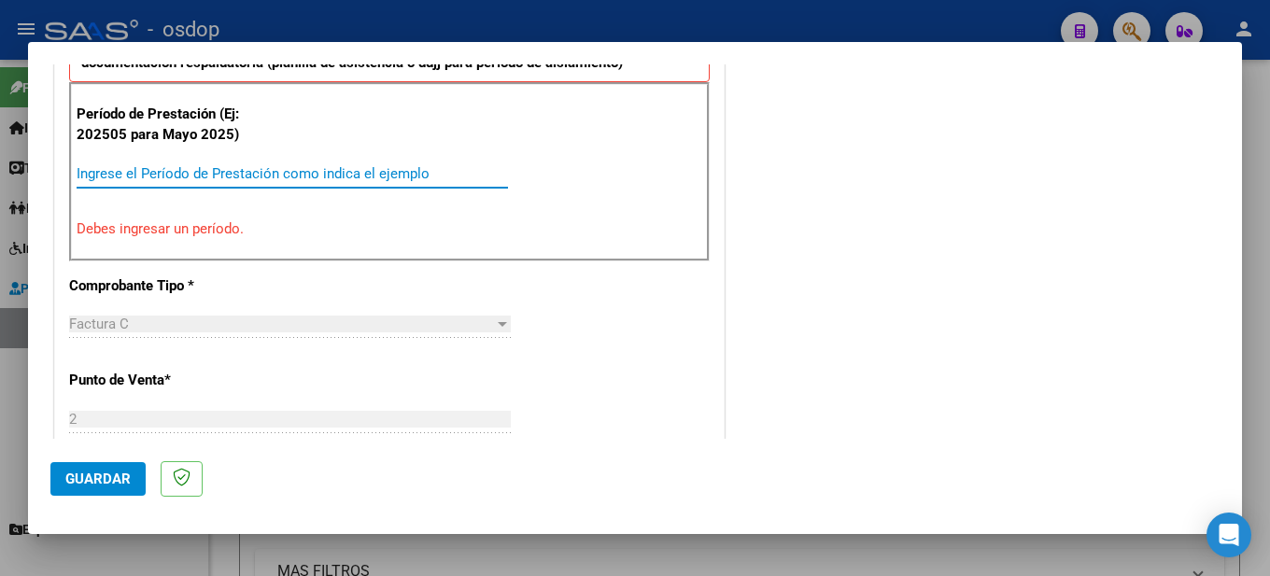
click at [121, 171] on input "Ingrese el Período de Prestación como indica el ejemplo" at bounding box center [293, 173] width 432 height 17
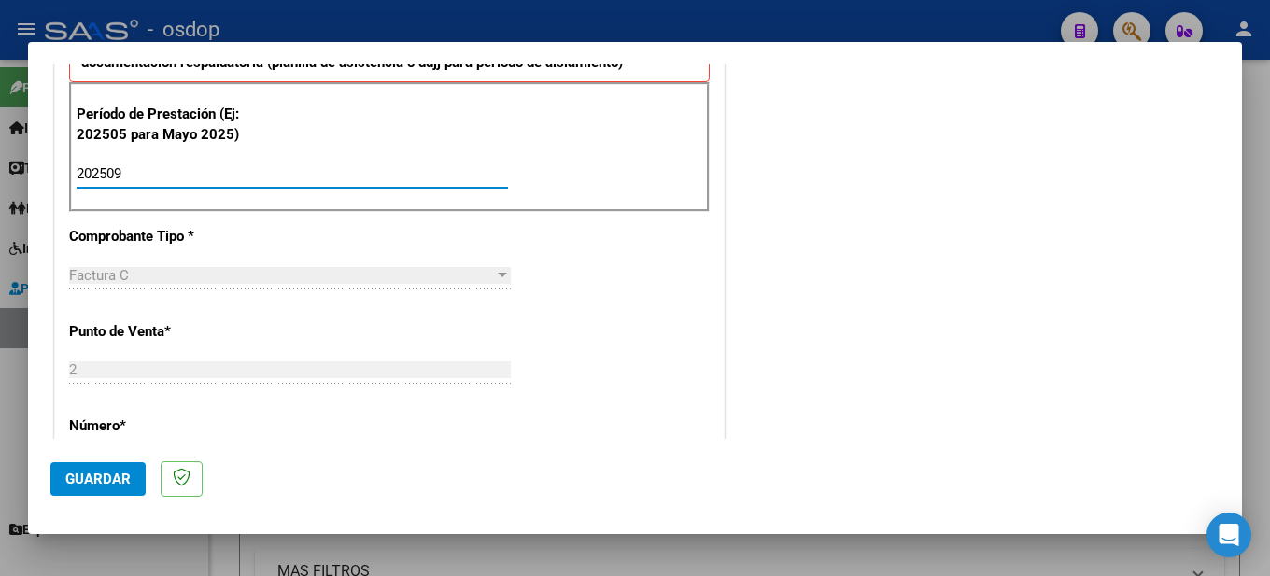
type input "202509"
click at [670, 277] on div "CUIT * 27-35897951-9 Ingresar CUIT ANALISIS PRESTADOR [PERSON_NAME] [PERSON_NAM…" at bounding box center [389, 492] width 669 height 1511
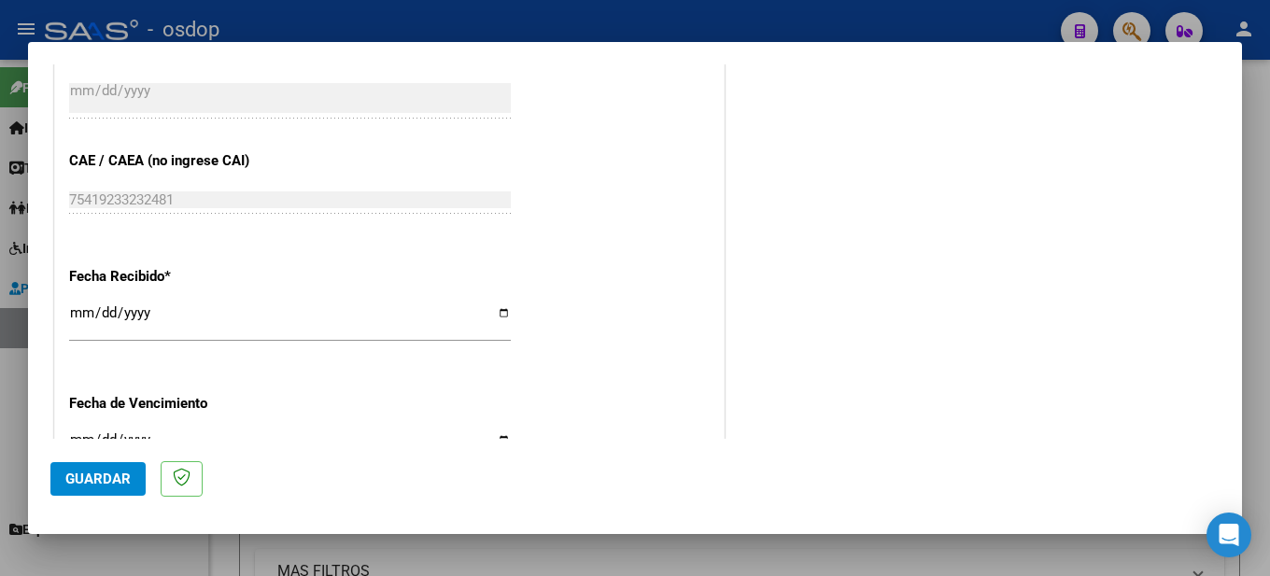
scroll to position [1375, 0]
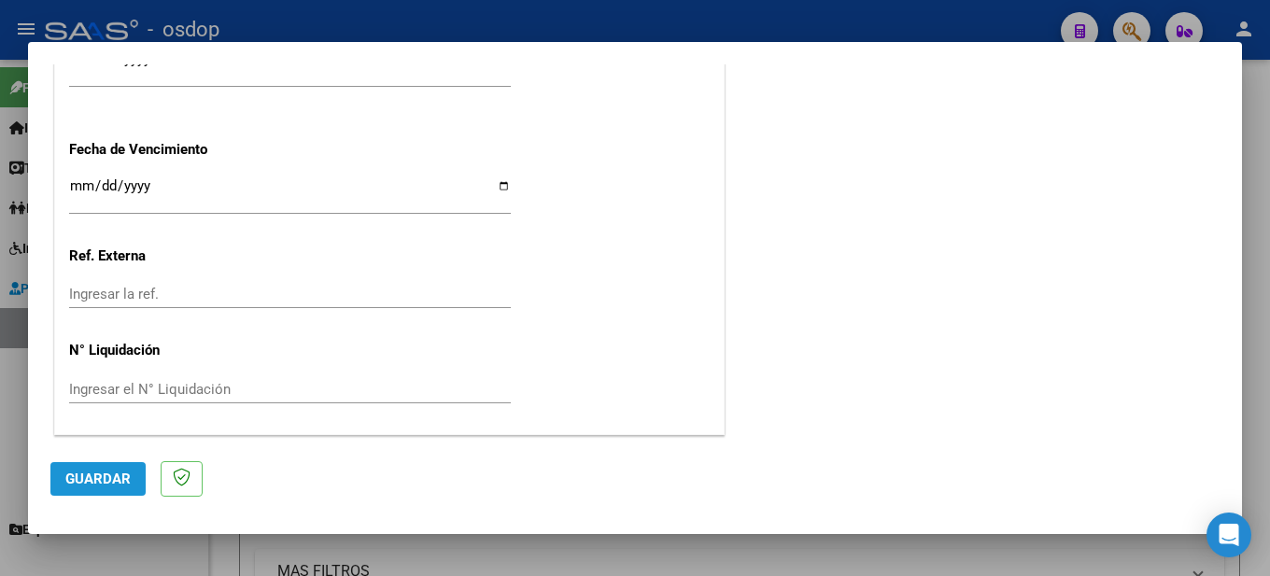
click at [96, 481] on span "Guardar" at bounding box center [97, 479] width 65 height 17
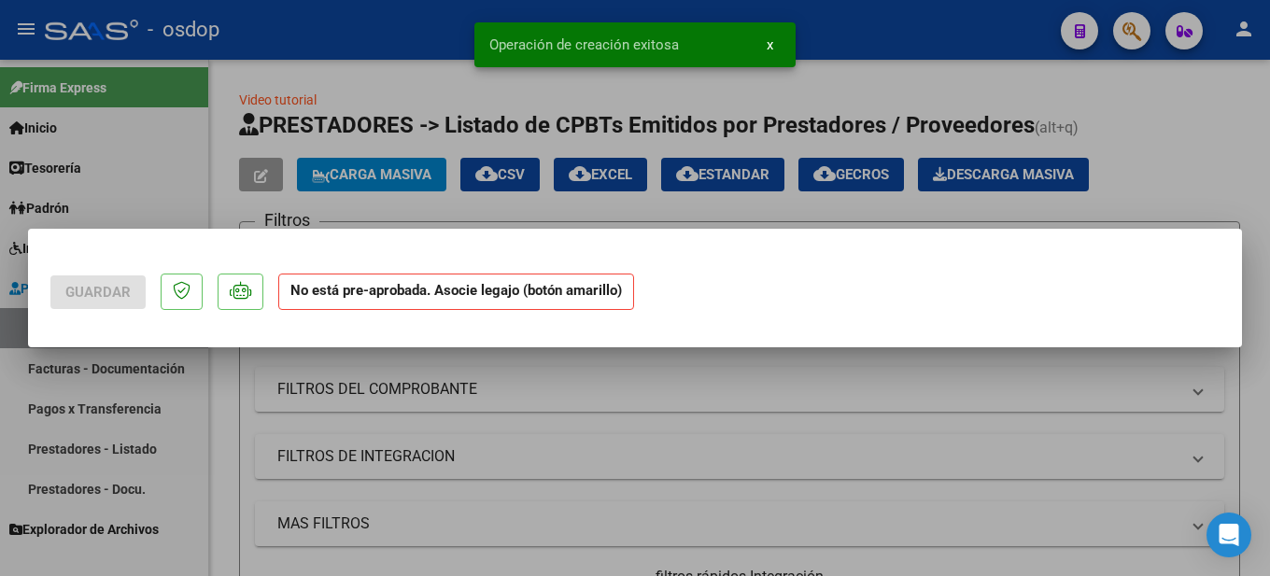
scroll to position [0, 0]
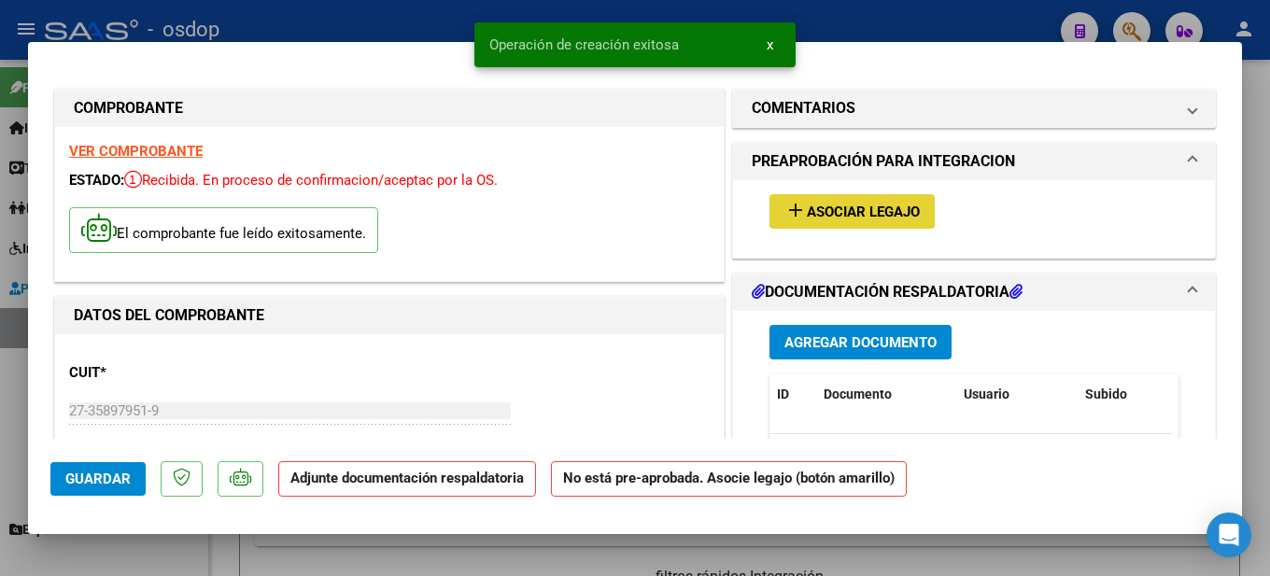
click at [848, 201] on button "add Asociar Legajo" at bounding box center [852, 211] width 165 height 35
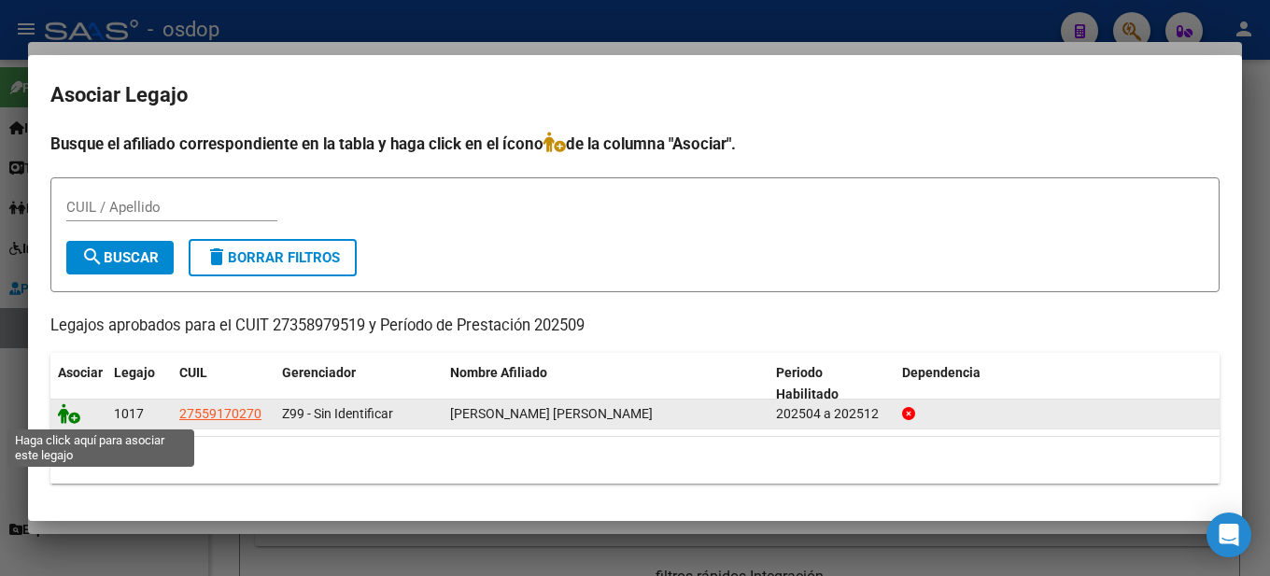
click at [72, 419] on icon at bounding box center [69, 414] width 22 height 21
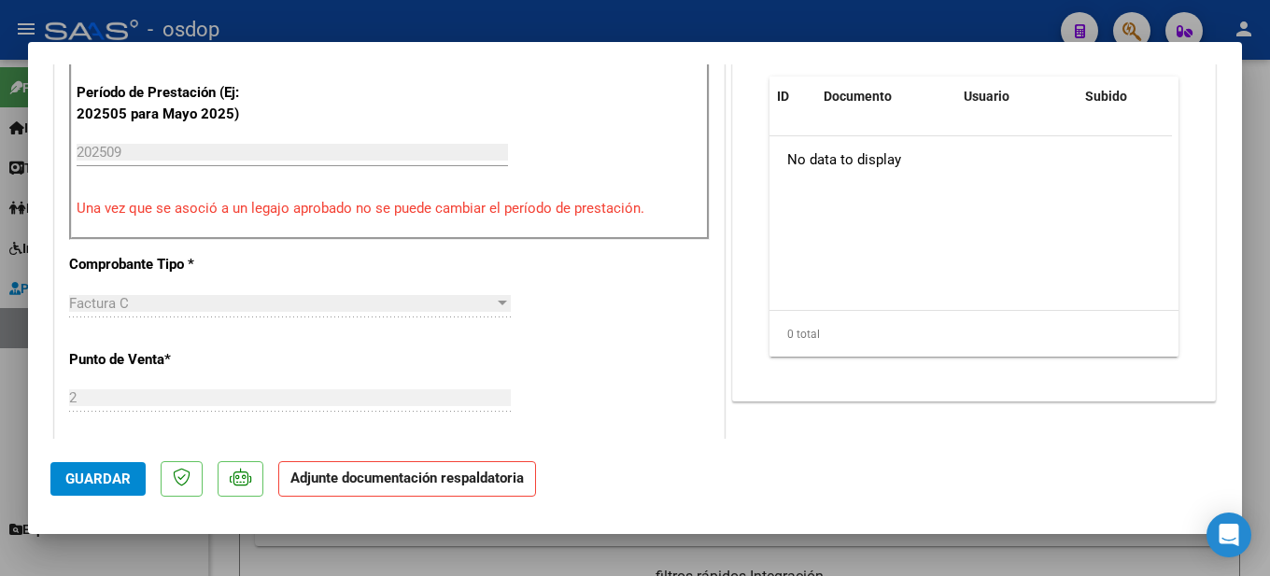
scroll to position [374, 0]
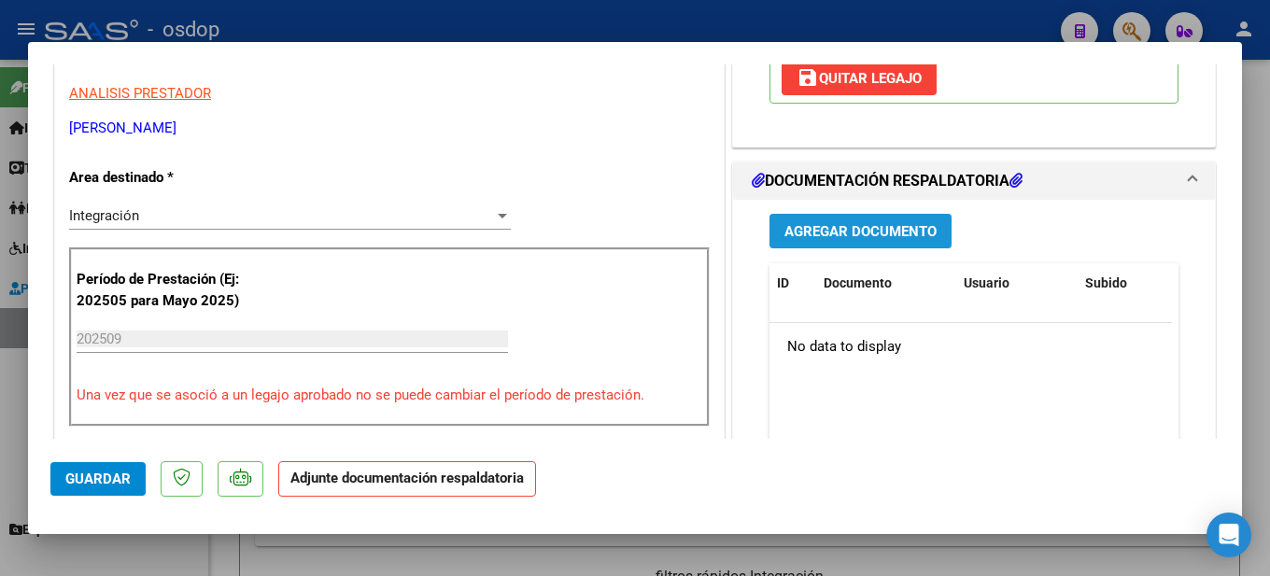
click at [869, 233] on span "Agregar Documento" at bounding box center [861, 231] width 152 height 17
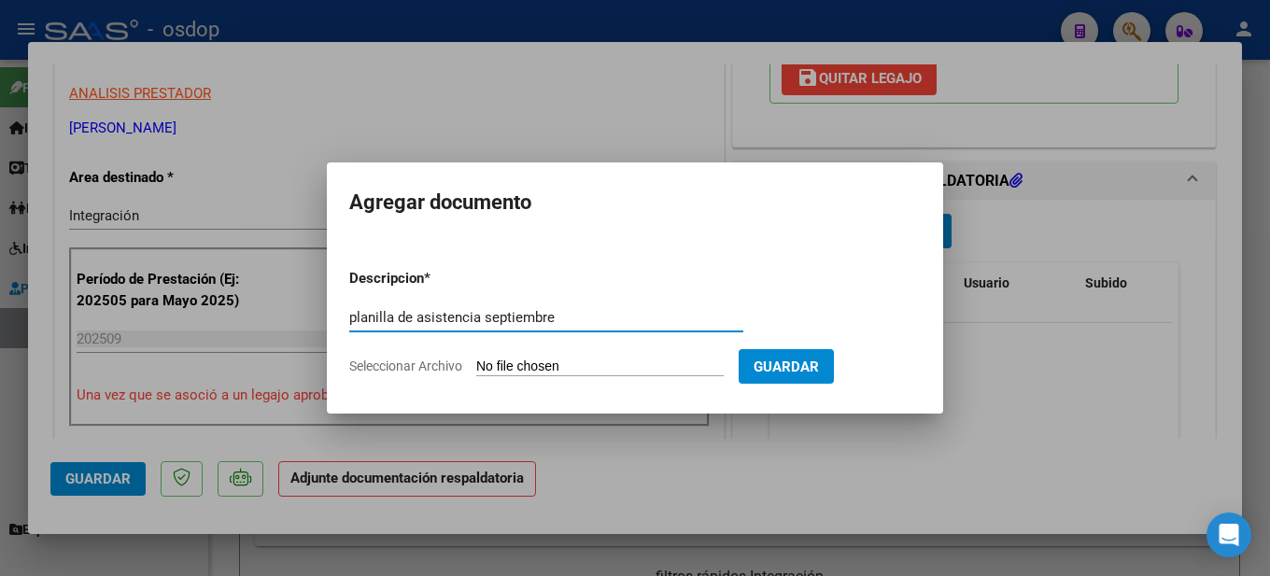
type input "planilla de asistencia septiembre"
click at [582, 359] on input "Seleccionar Archivo" at bounding box center [600, 368] width 248 height 18
type input "C:\fakepath\planillamargasep25.pdf"
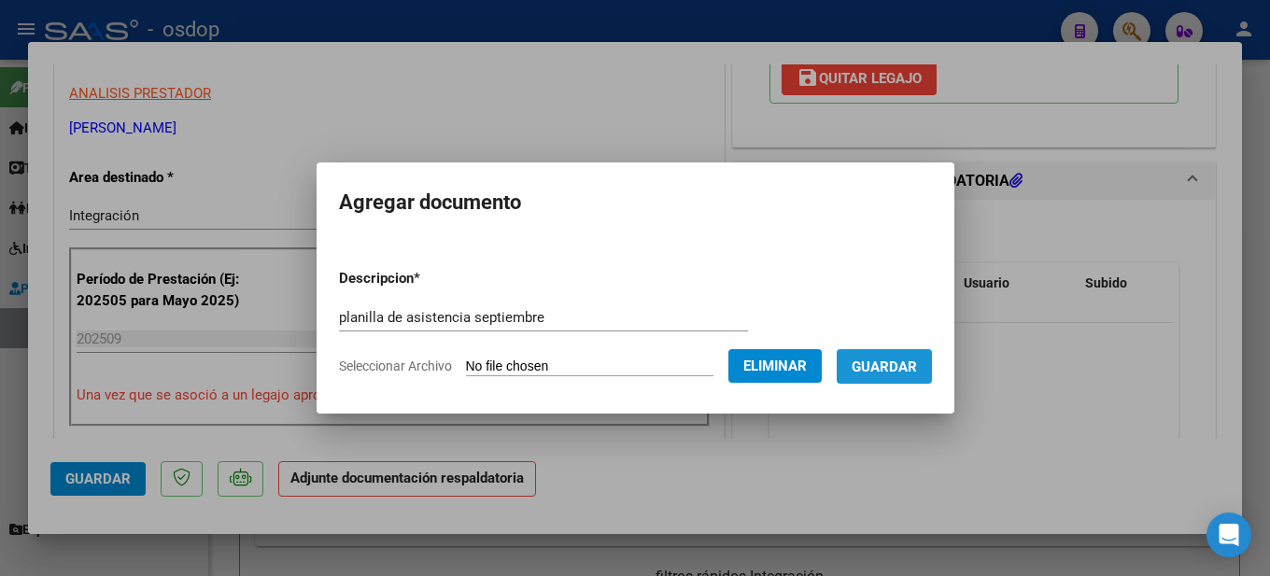
click at [912, 367] on span "Guardar" at bounding box center [884, 367] width 65 height 17
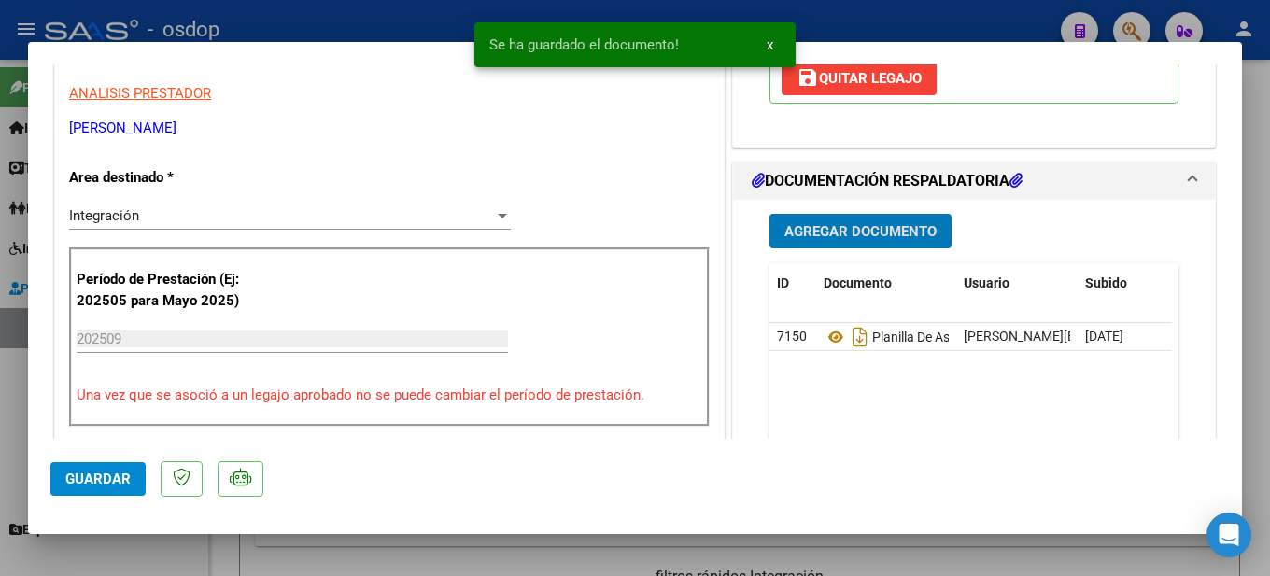
click at [1270, 236] on div at bounding box center [635, 288] width 1270 height 576
